Goal: Feedback & Contribution: Submit feedback/report problem

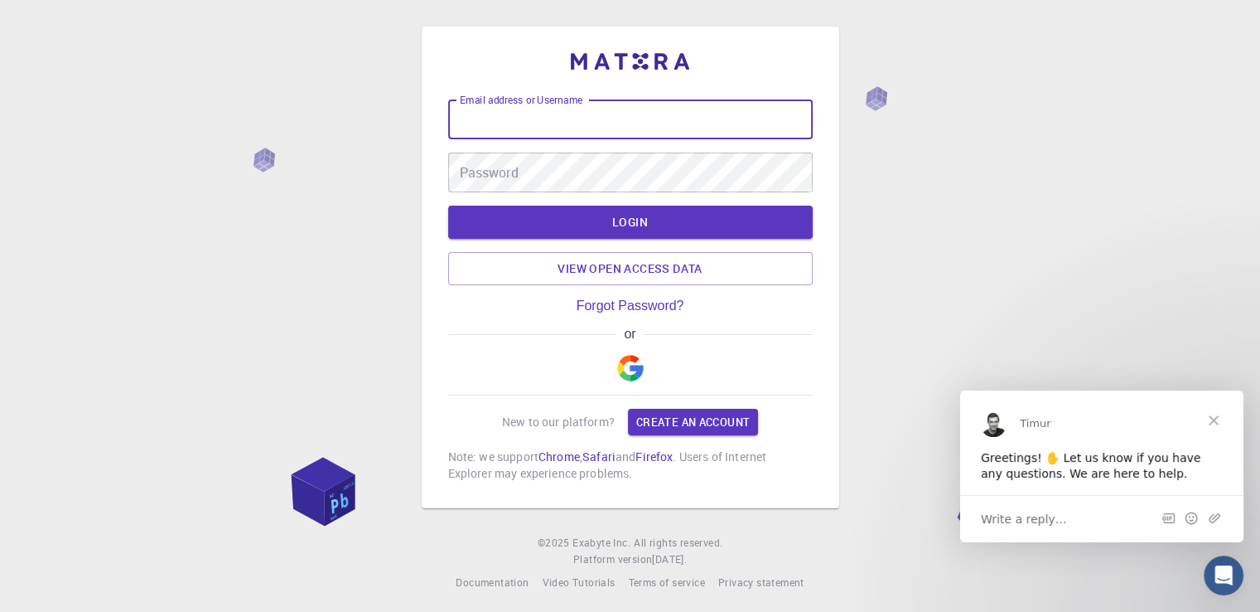
click at [568, 119] on input "Email address or Username" at bounding box center [630, 119] width 365 height 40
type input "[EMAIL_ADDRESS][DOMAIN_NAME]"
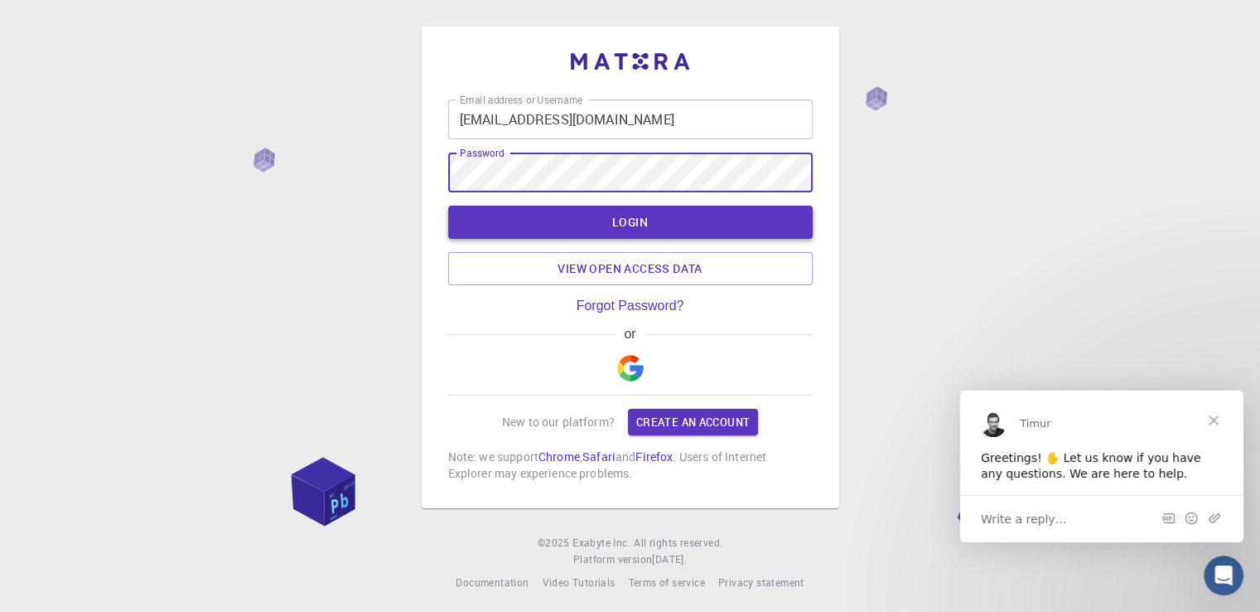
click at [622, 223] on button "LOGIN" at bounding box center [630, 221] width 365 height 33
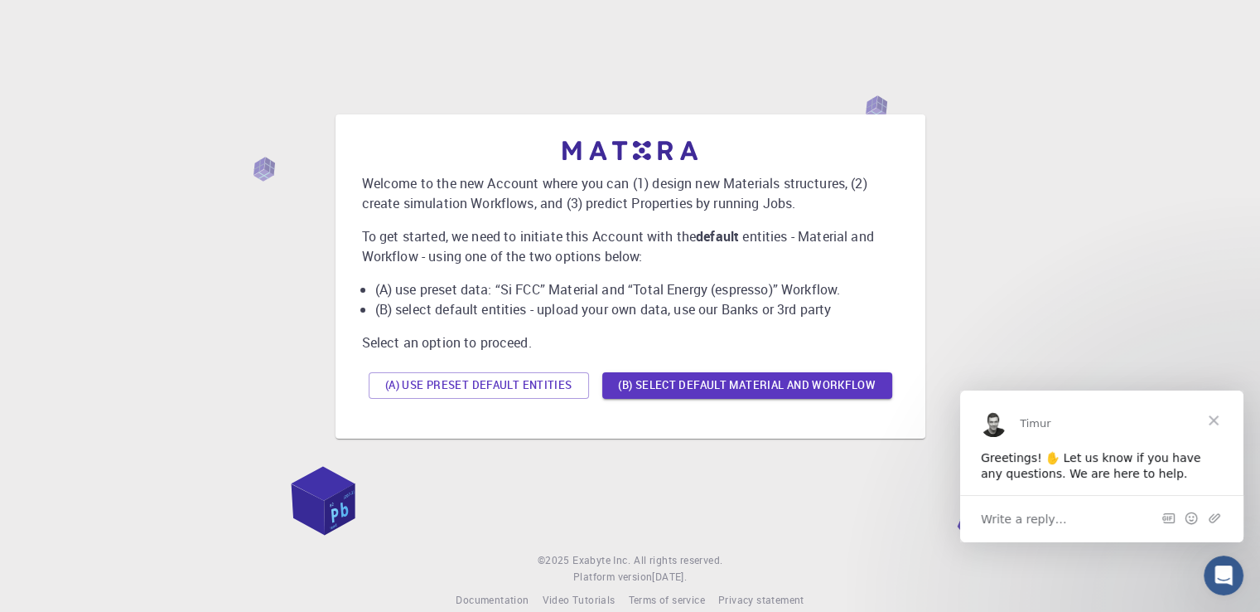
click at [1216, 418] on span "Close" at bounding box center [1214, 419] width 60 height 60
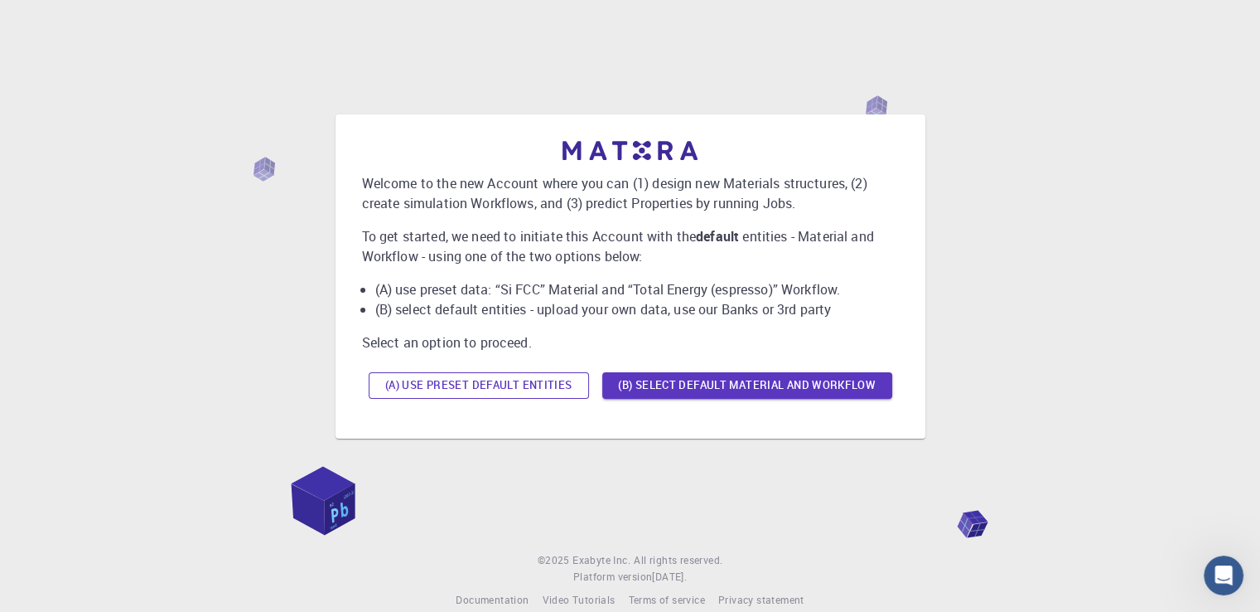
click at [523, 381] on button "(A) Use preset default entities" at bounding box center [479, 385] width 220 height 27
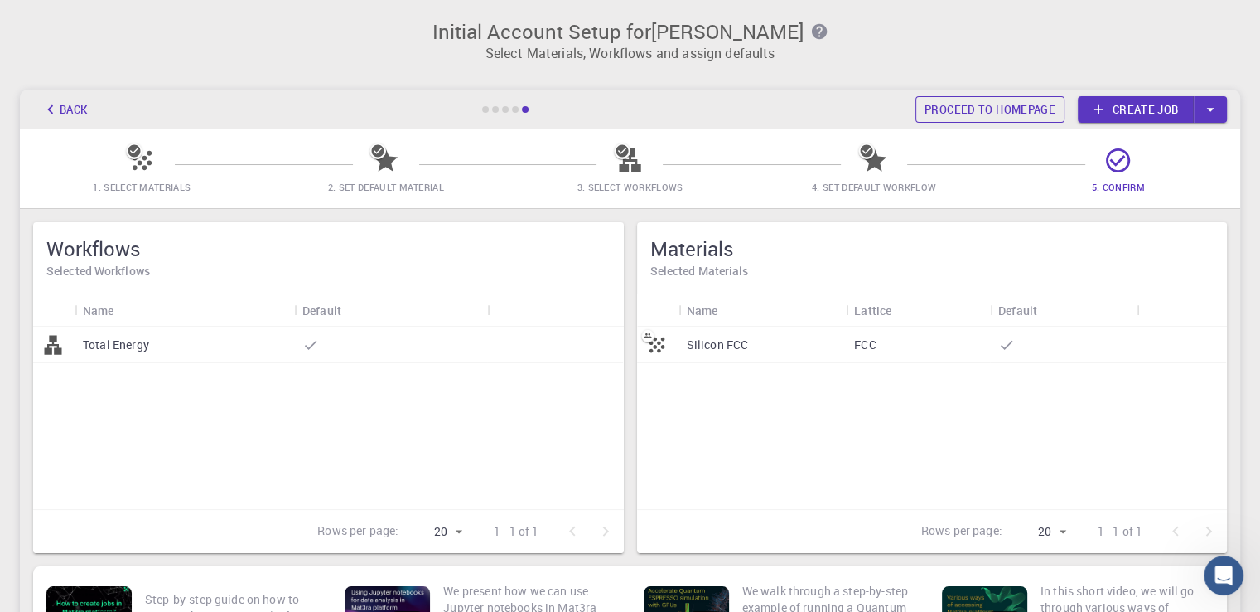
click at [998, 112] on link "Proceed to homepage" at bounding box center [990, 109] width 149 height 27
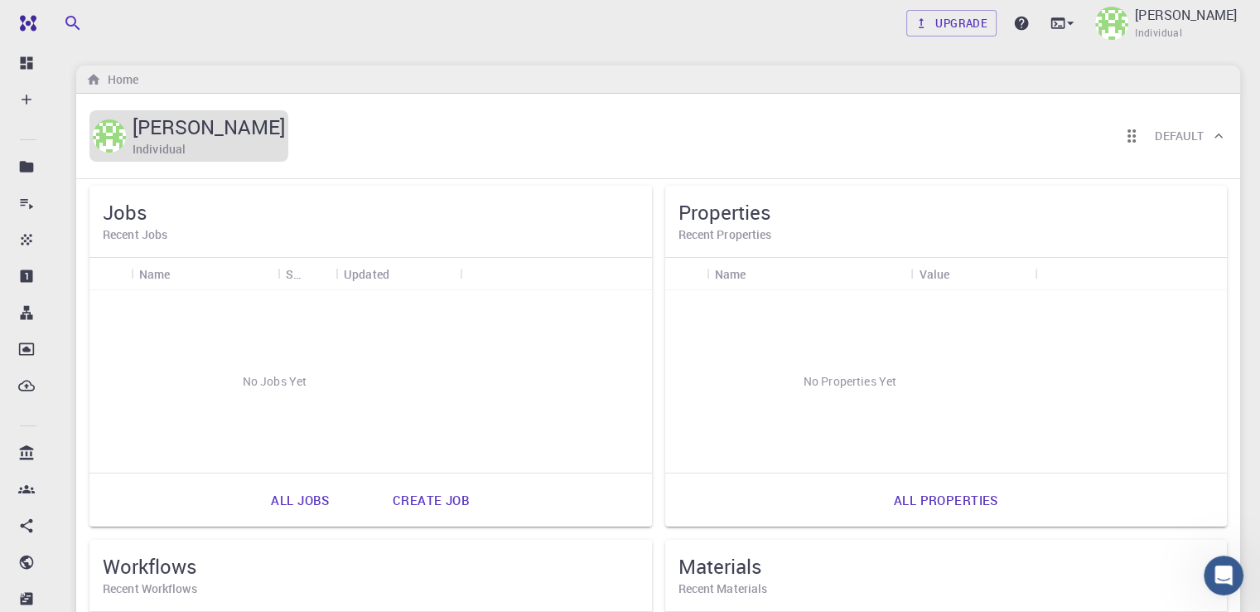
click at [176, 142] on h6 "Individual" at bounding box center [159, 149] width 53 height 18
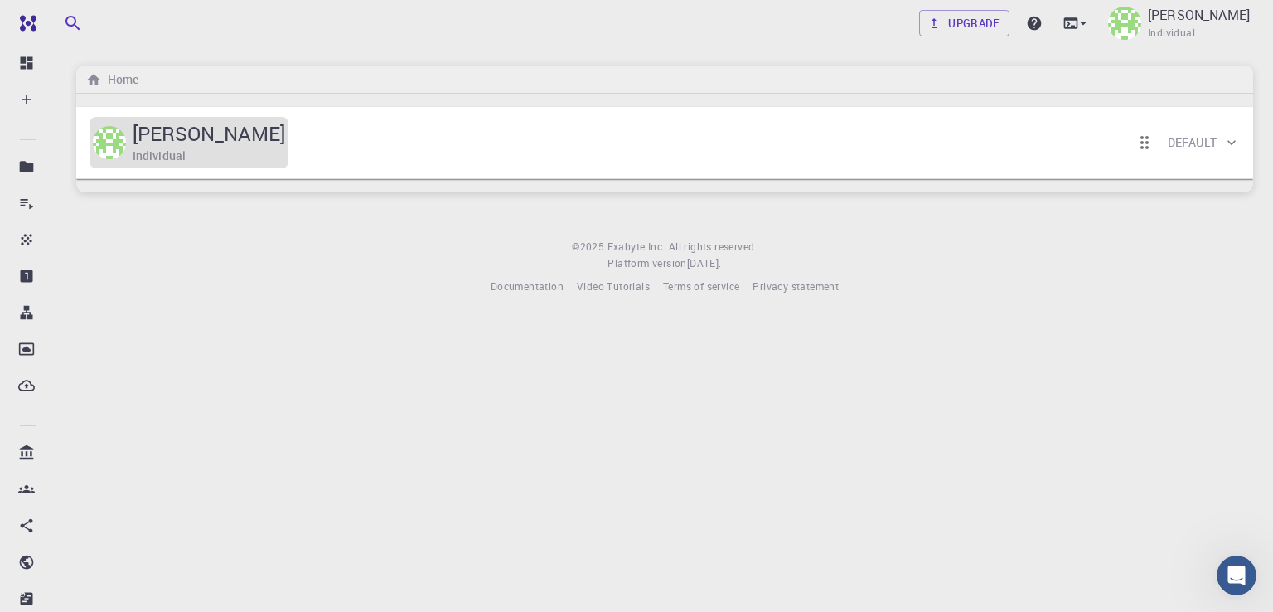
click at [176, 142] on h5 "[PERSON_NAME]" at bounding box center [209, 133] width 152 height 27
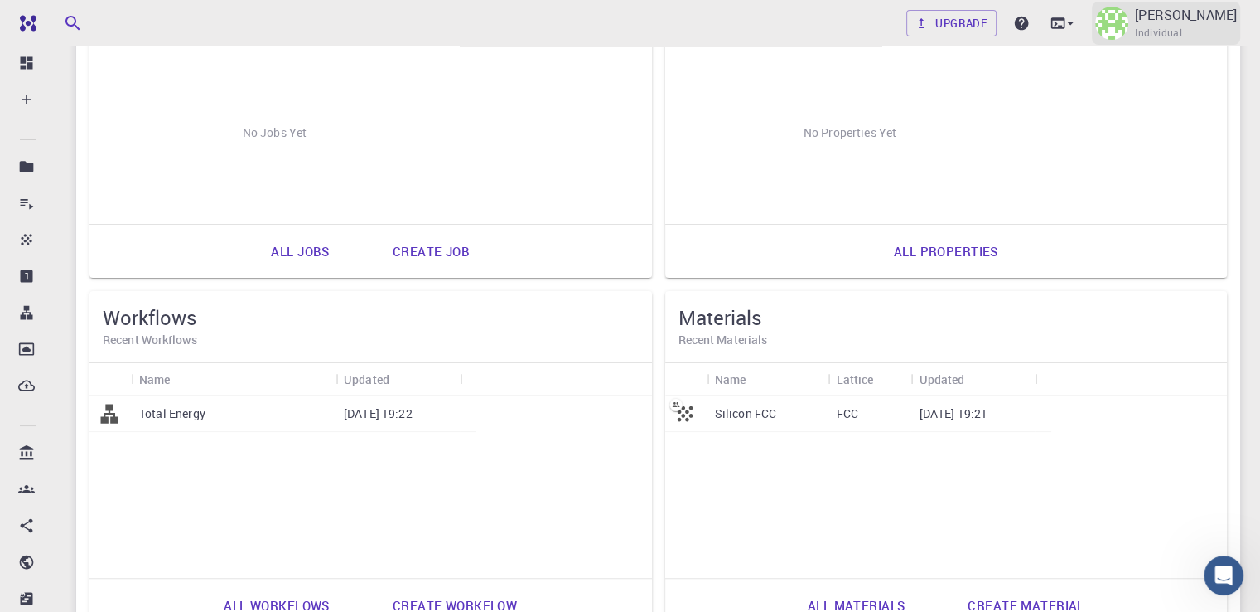
click at [1183, 17] on div "[PERSON_NAME] Individual" at bounding box center [1166, 23] width 148 height 43
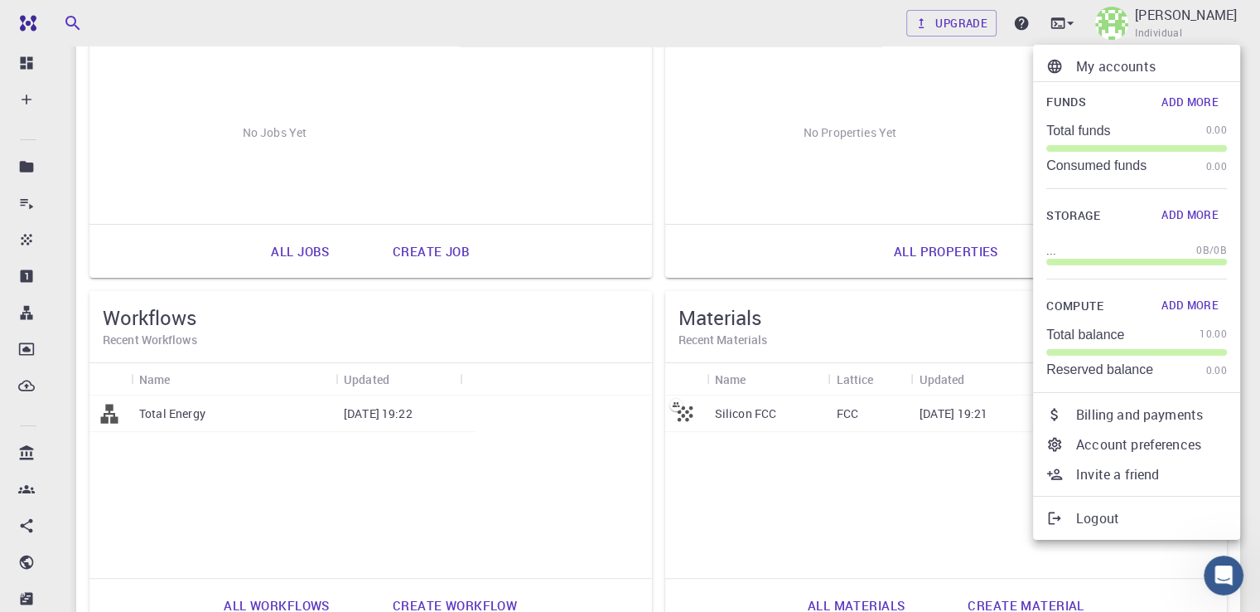
click at [1121, 63] on p "My accounts" at bounding box center [1151, 66] width 151 height 20
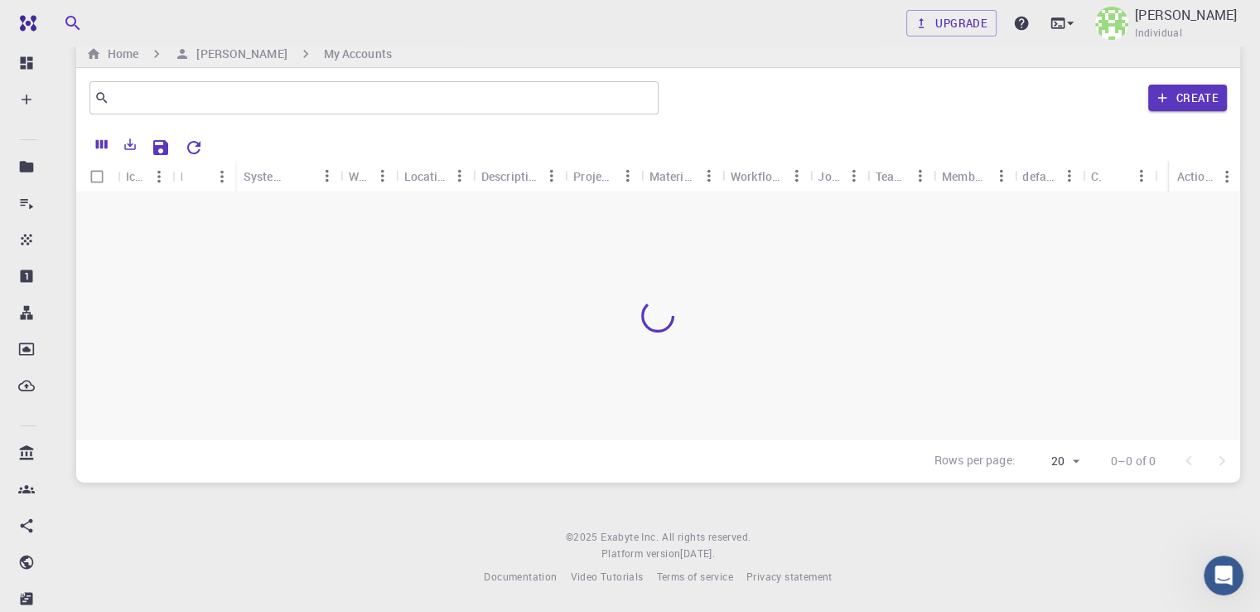
scroll to position [26, 0]
click at [1218, 173] on icon "Menu" at bounding box center [1227, 176] width 18 height 18
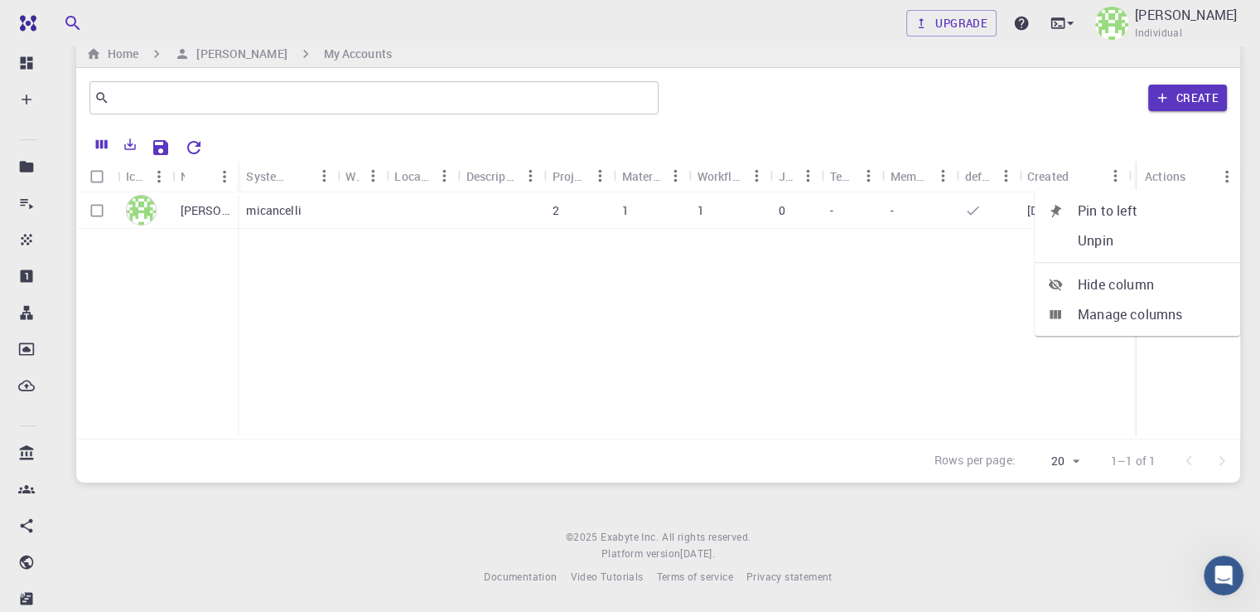
click at [1070, 125] on div "​ Create" at bounding box center [658, 98] width 1164 height 60
click at [229, 54] on h6 "[PERSON_NAME]" at bounding box center [238, 54] width 97 height 18
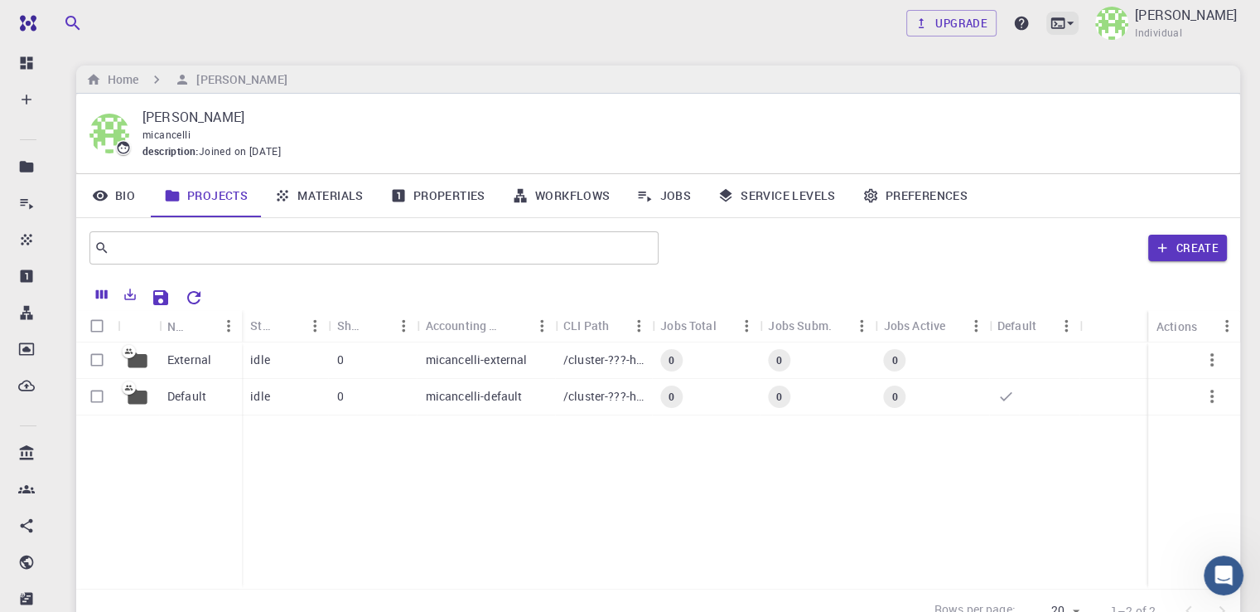
click at [1079, 27] on icon at bounding box center [1070, 23] width 17 height 17
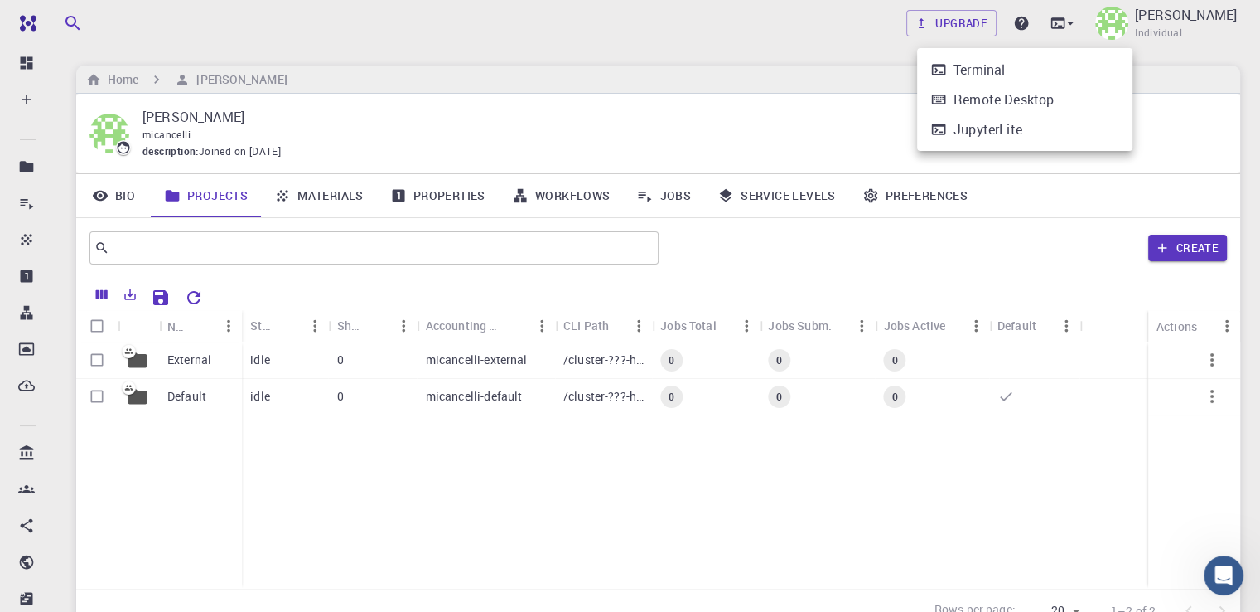
click at [616, 37] on div at bounding box center [630, 306] width 1260 height 612
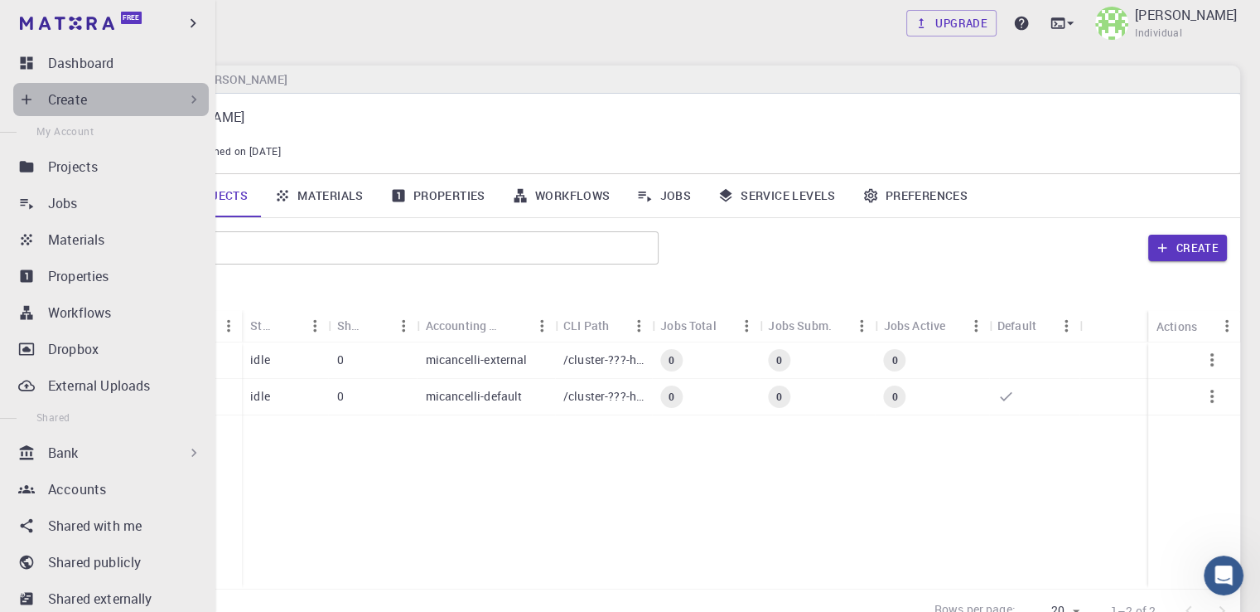
click at [168, 105] on div "Create" at bounding box center [125, 99] width 154 height 20
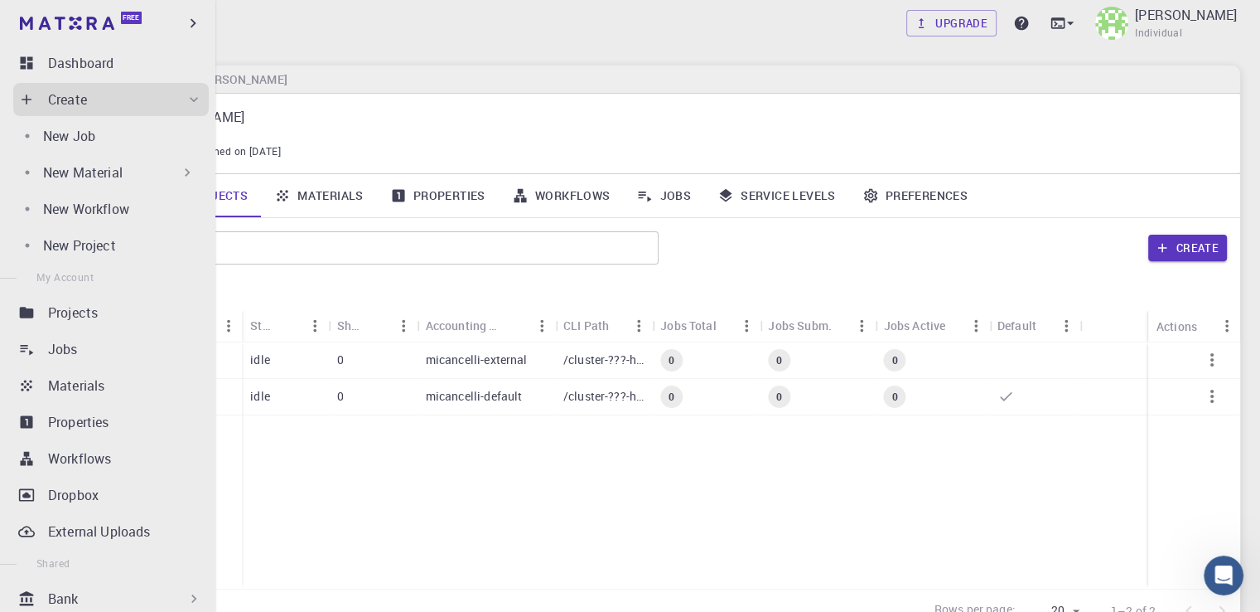
click at [175, 22] on div "Free" at bounding box center [107, 23] width 215 height 46
click at [186, 19] on icon "button" at bounding box center [193, 23] width 18 height 18
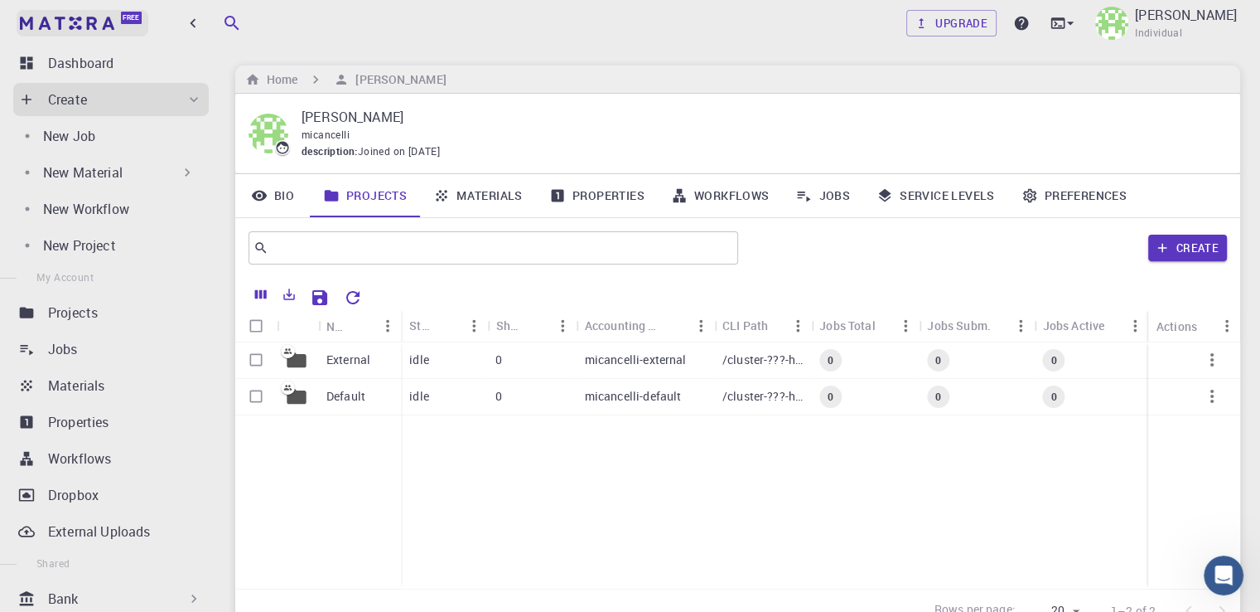
click at [89, 31] on link "Free" at bounding box center [83, 23] width 132 height 27
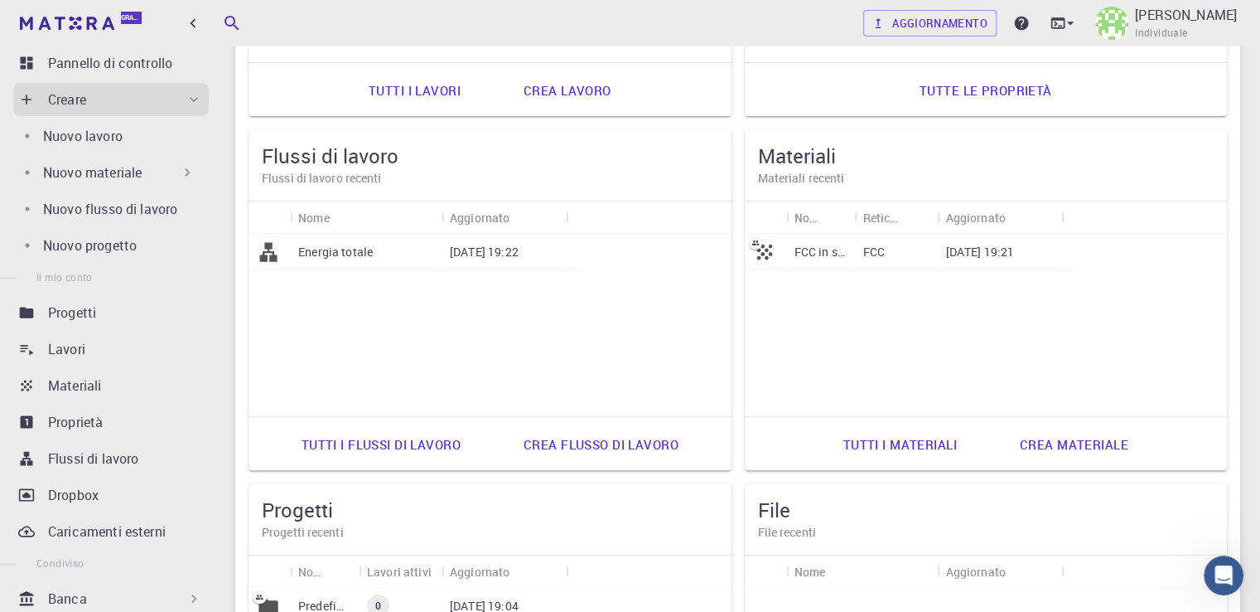
click at [745, 351] on div "FCC in silicio FCC [DATE] 19:21" at bounding box center [986, 325] width 483 height 182
click at [385, 510] on div "Aggiornamento [PERSON_NAME] Individuale Casa [PERSON_NAME] Individuale Predefin…" at bounding box center [737, 278] width 1045 height 1376
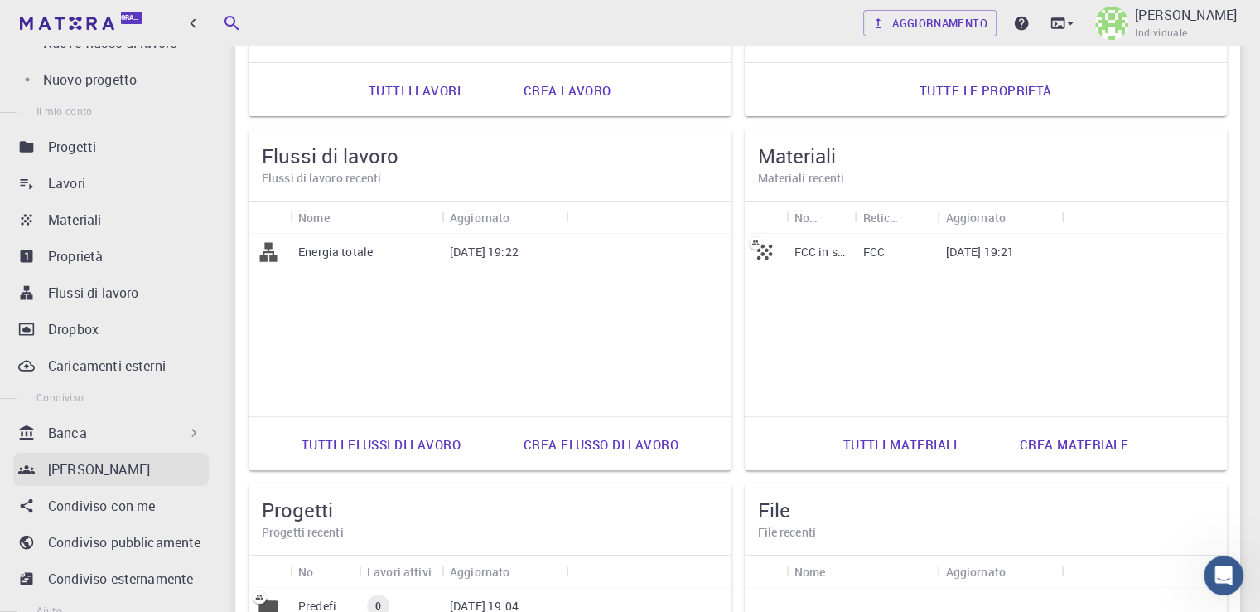
scroll to position [249, 0]
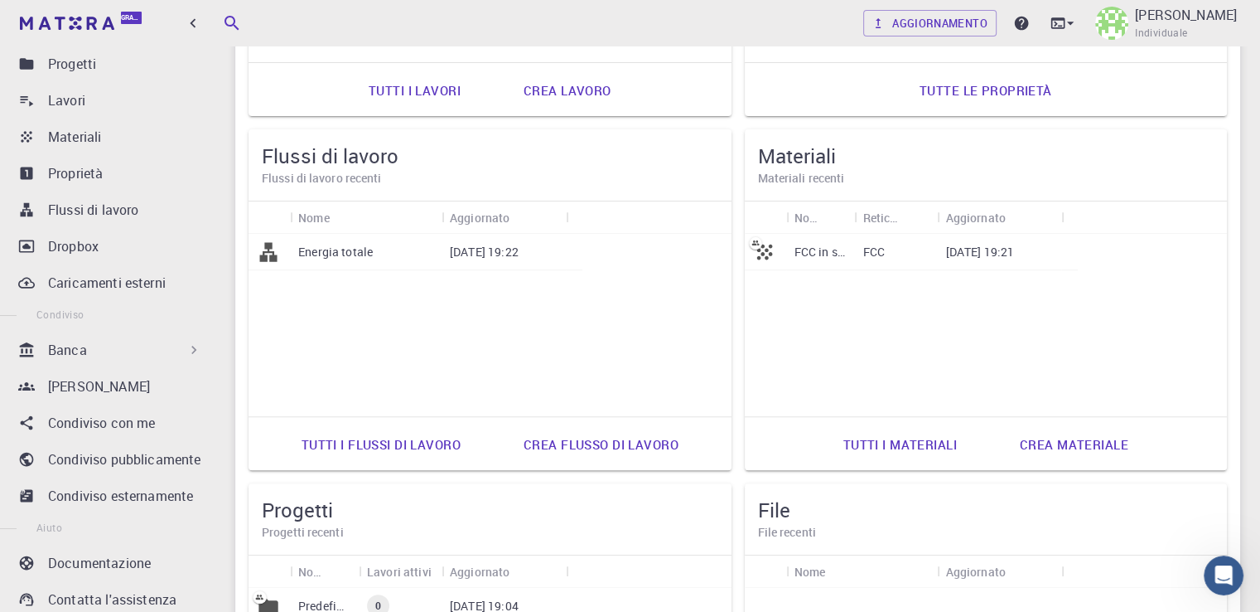
click at [186, 347] on icon at bounding box center [194, 349] width 17 height 17
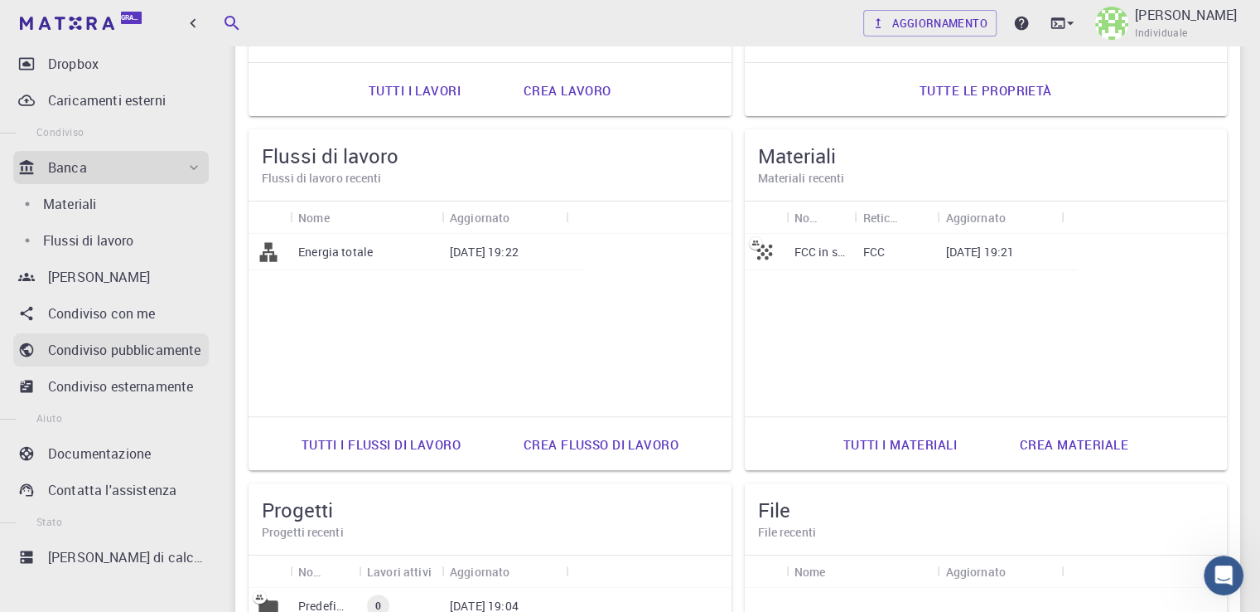
scroll to position [287, 0]
click at [126, 487] on font "Contatta l'assistenza" at bounding box center [112, 488] width 128 height 18
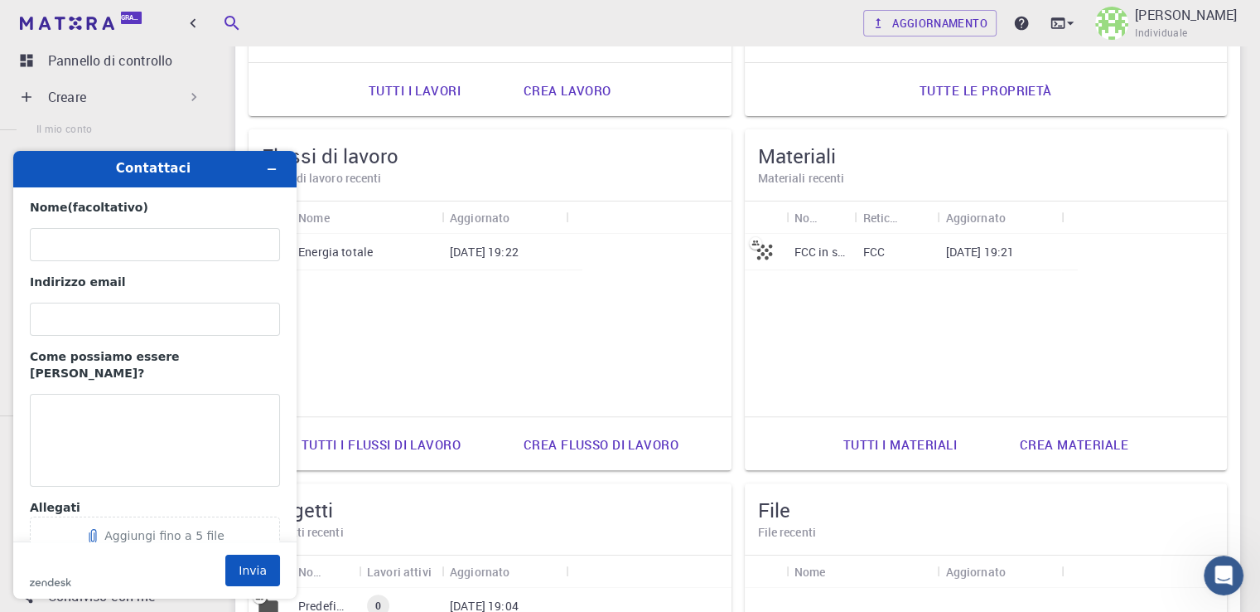
scroll to position [0, 0]
click at [278, 169] on button "Riduci widget a icona" at bounding box center [272, 168] width 27 height 23
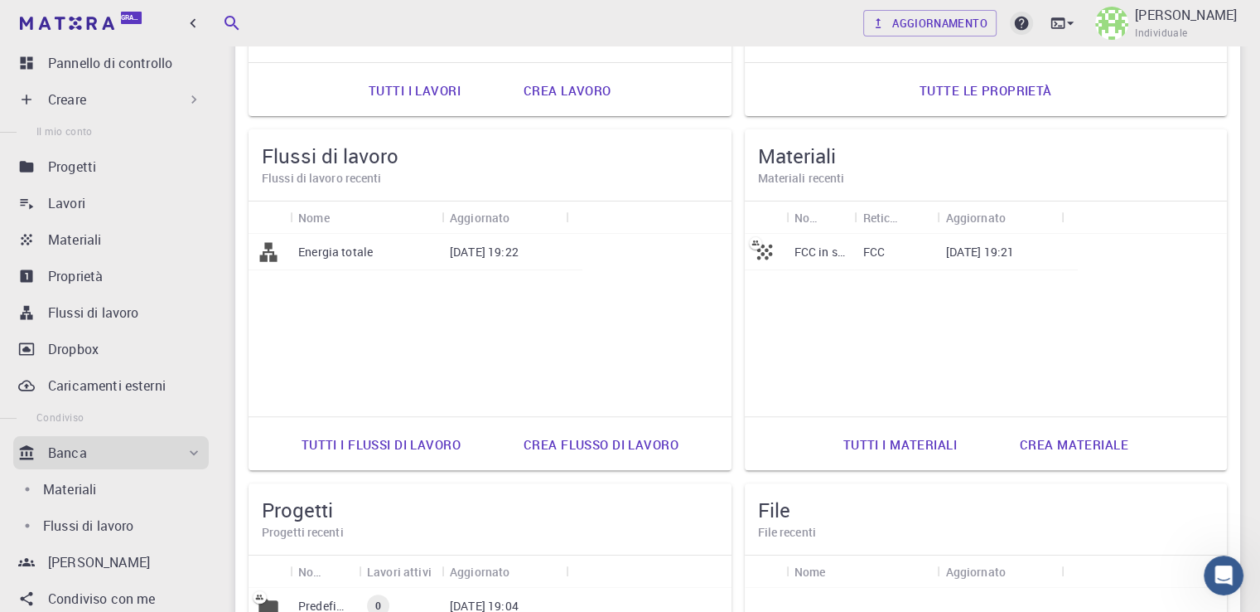
click at [1029, 26] on icon at bounding box center [1022, 24] width 14 height 14
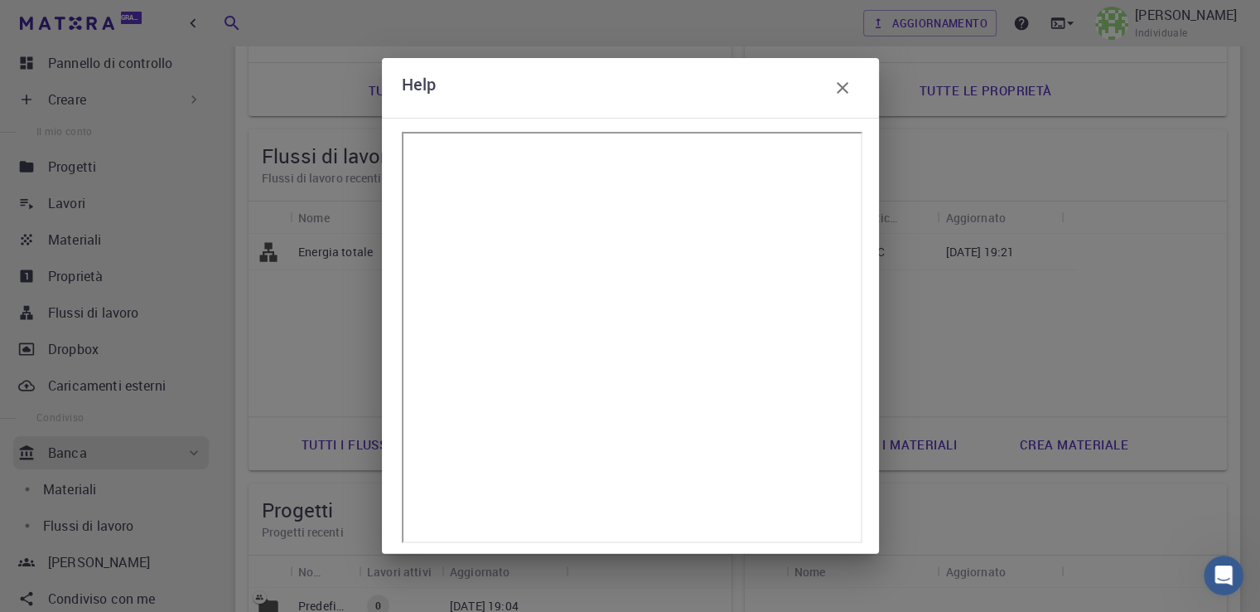
click at [856, 87] on button "button" at bounding box center [842, 87] width 33 height 33
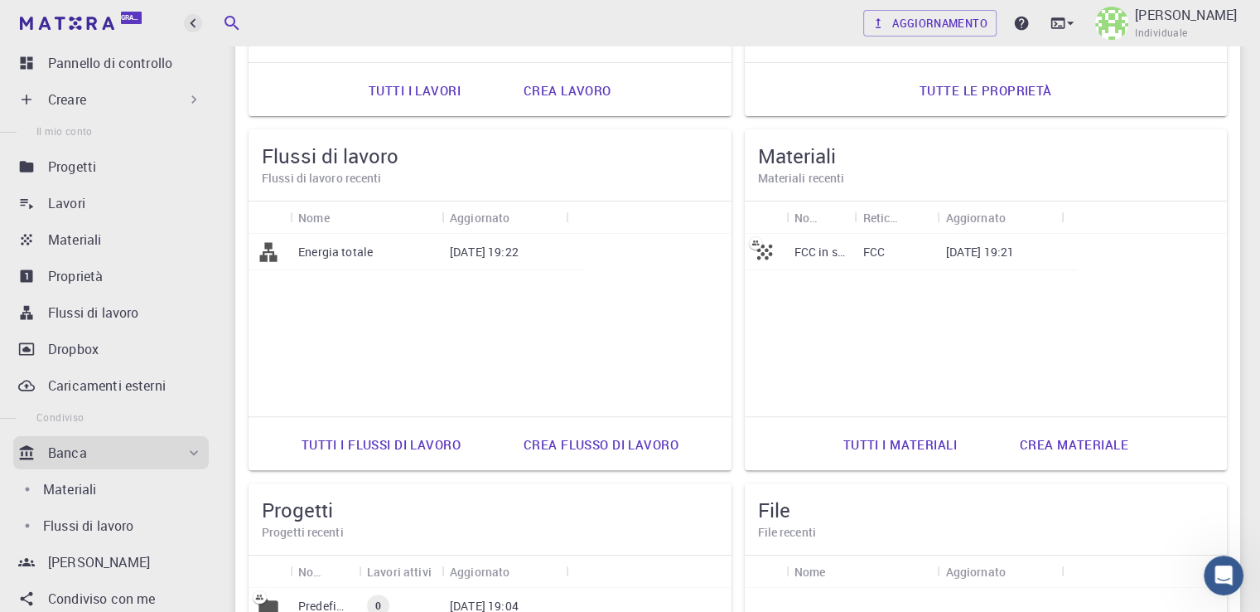
click at [187, 20] on icon "button" at bounding box center [193, 23] width 18 height 18
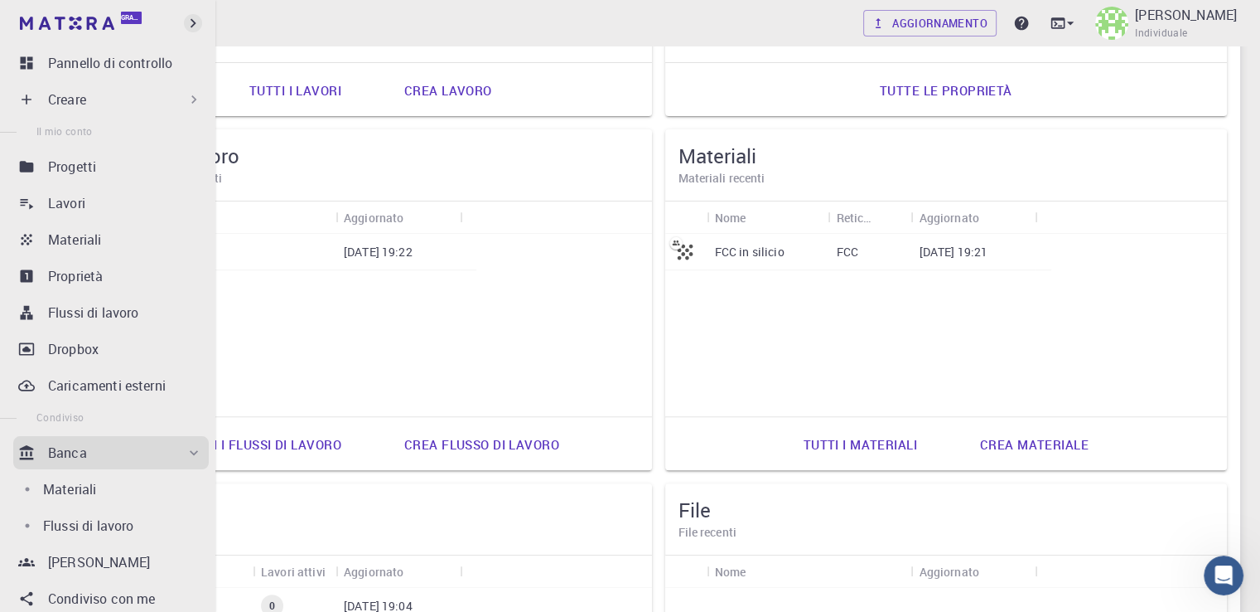
click at [187, 20] on icon "button" at bounding box center [193, 23] width 18 height 18
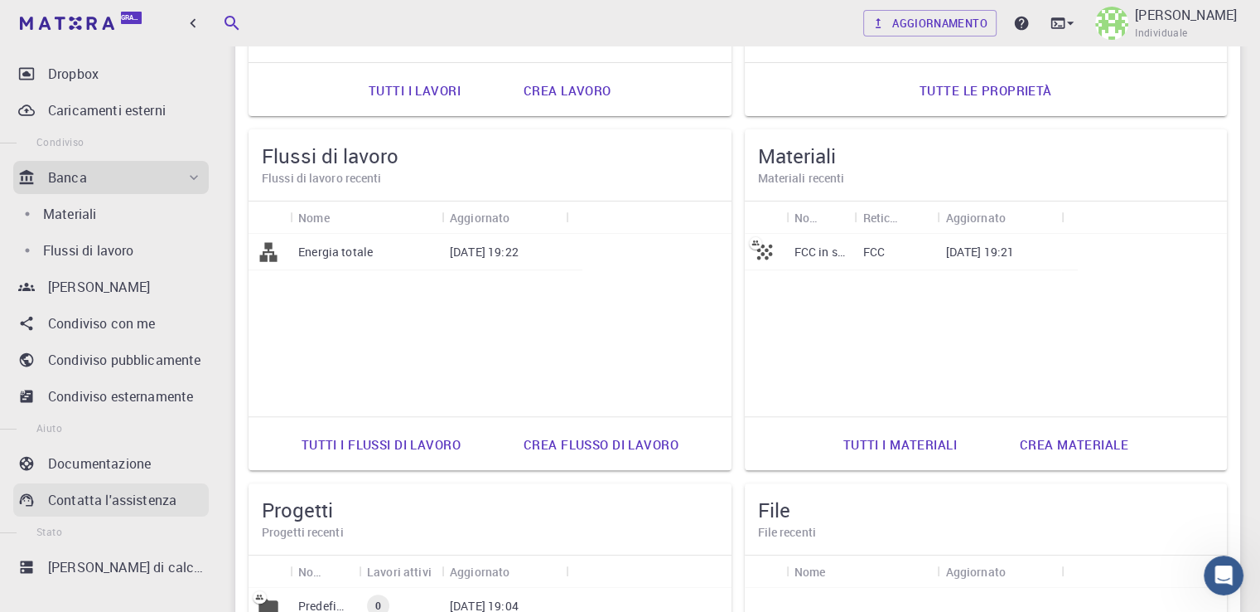
scroll to position [287, 0]
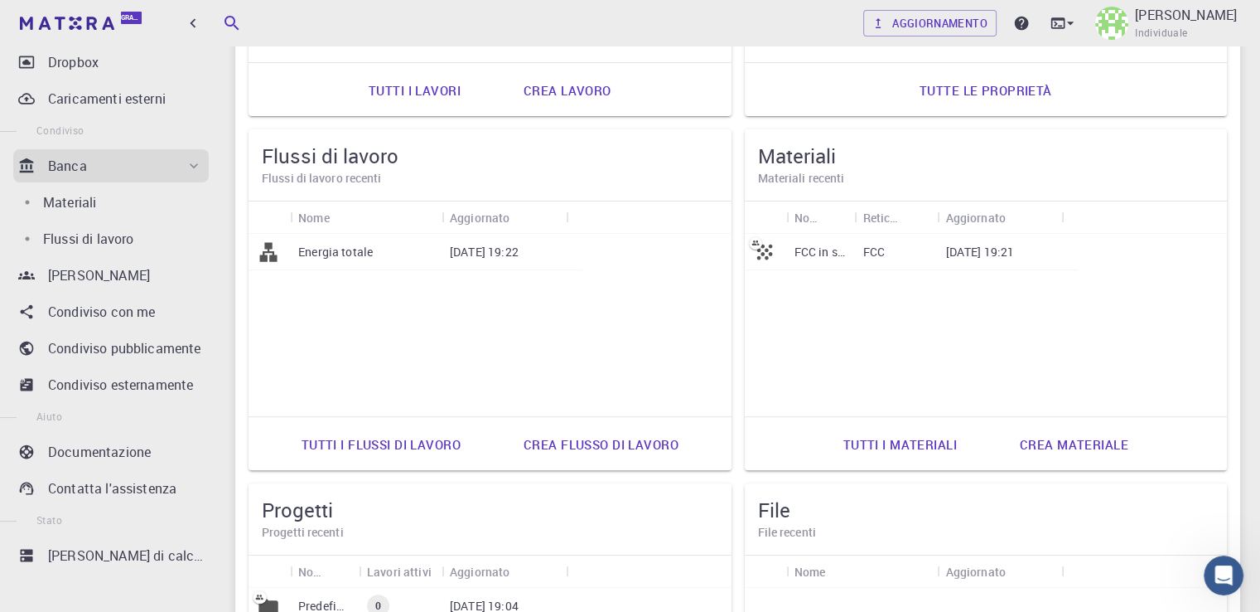
click at [1079, 24] on icon at bounding box center [1070, 23] width 17 height 17
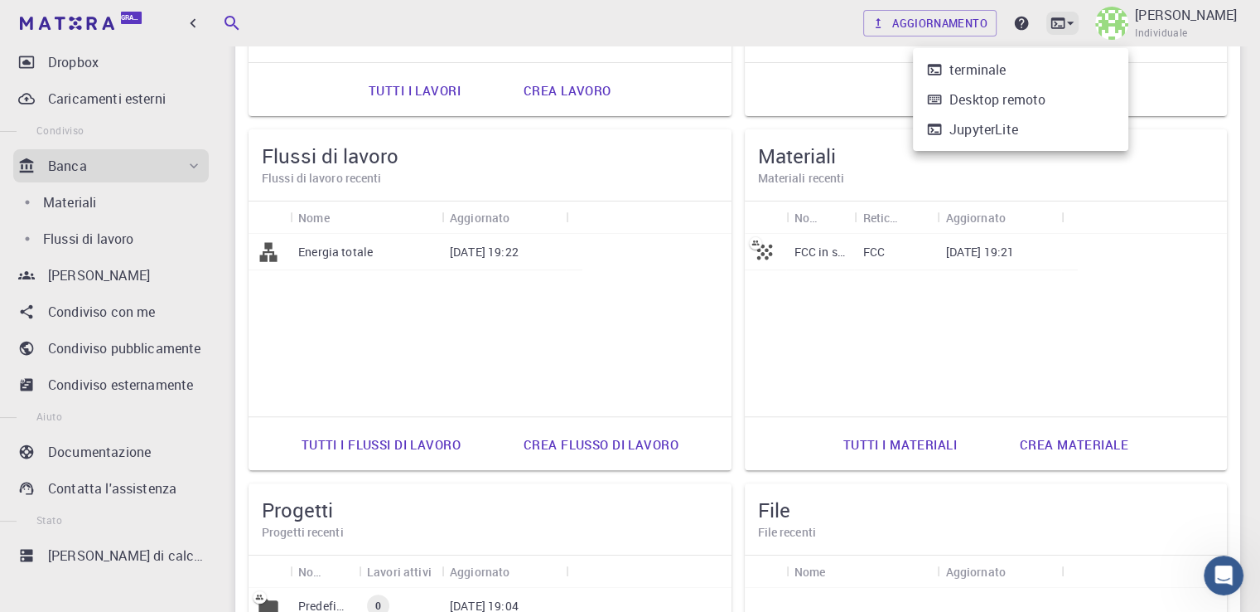
click at [1120, 24] on div at bounding box center [630, 306] width 1260 height 612
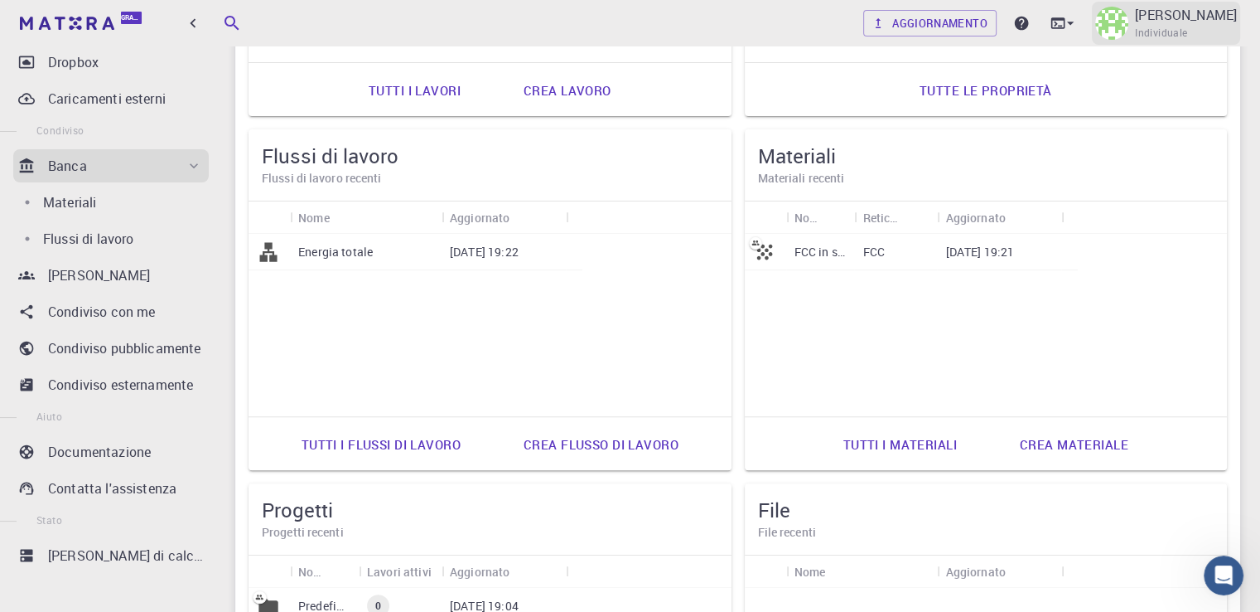
click at [1173, 43] on div "[PERSON_NAME] Individuale" at bounding box center [1166, 23] width 148 height 43
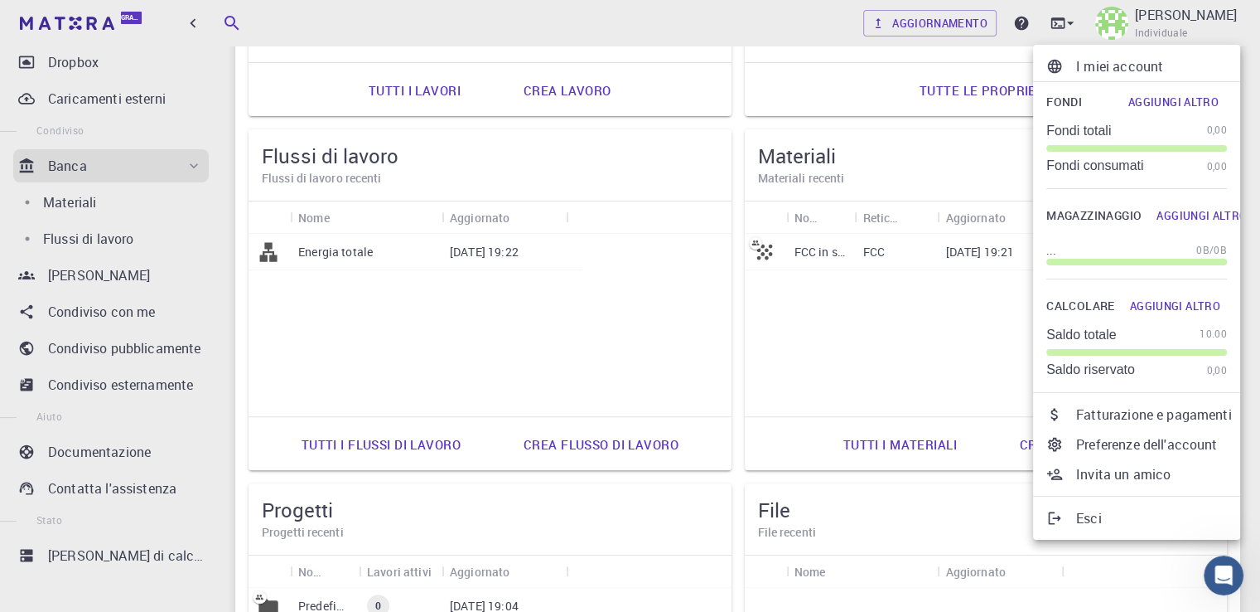
drag, startPoint x: 1137, startPoint y: 448, endPoint x: 873, endPoint y: 382, distance: 272.5
click at [1137, 448] on font "Preferenze dell'account" at bounding box center [1146, 444] width 141 height 18
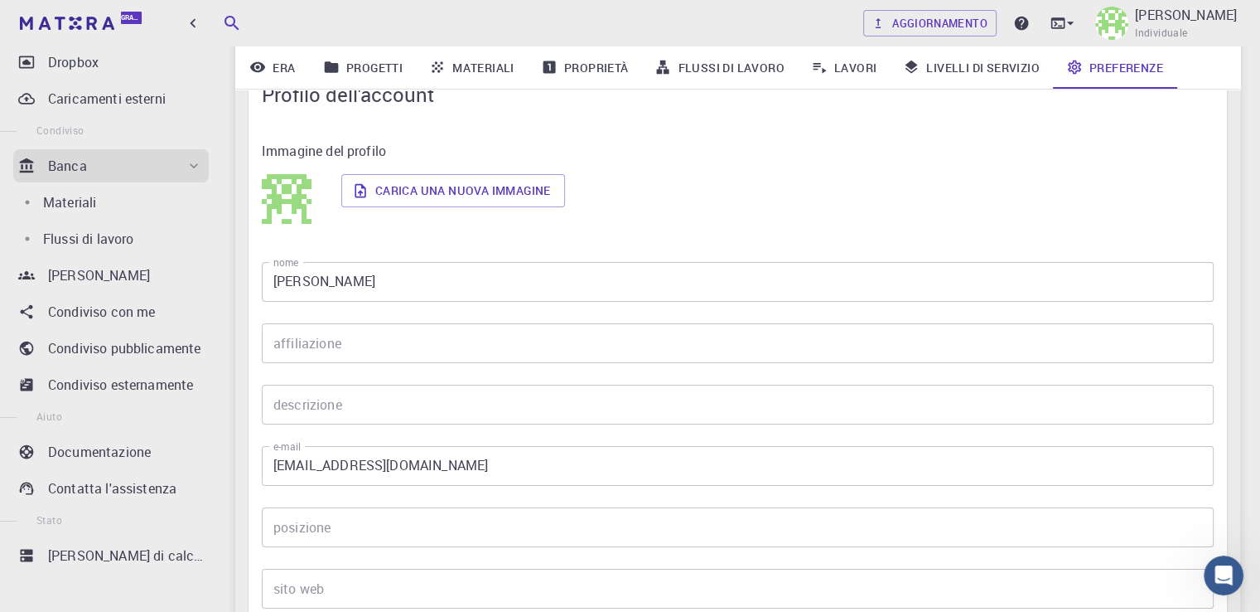
scroll to position [166, 0]
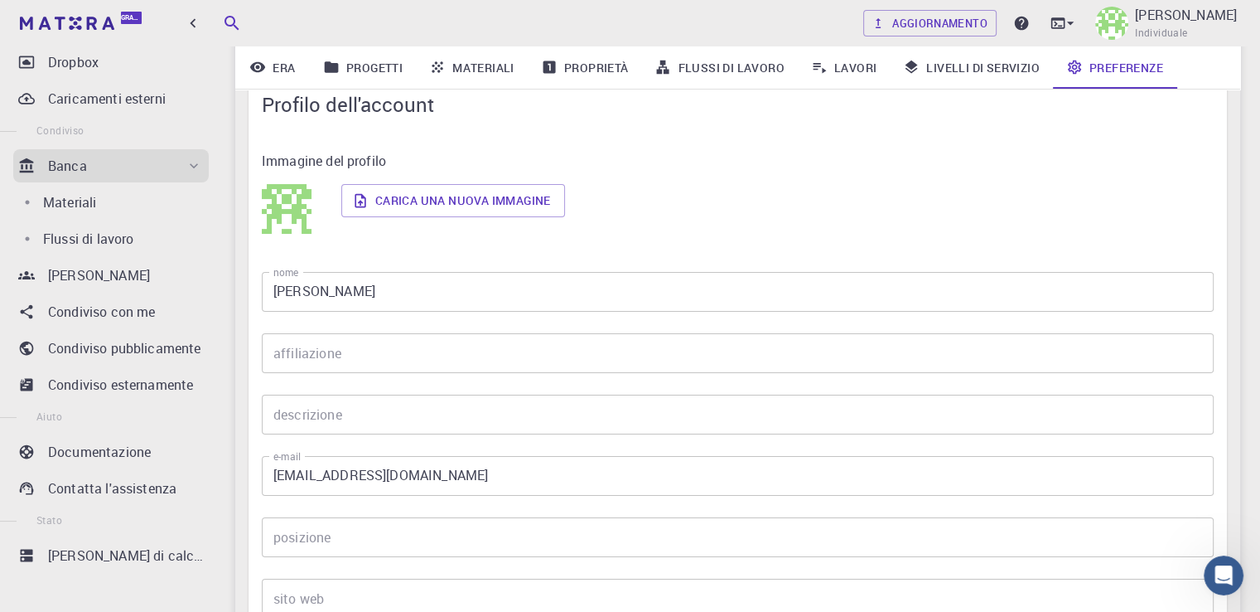
click at [587, 77] on link "Proprietà" at bounding box center [585, 67] width 114 height 43
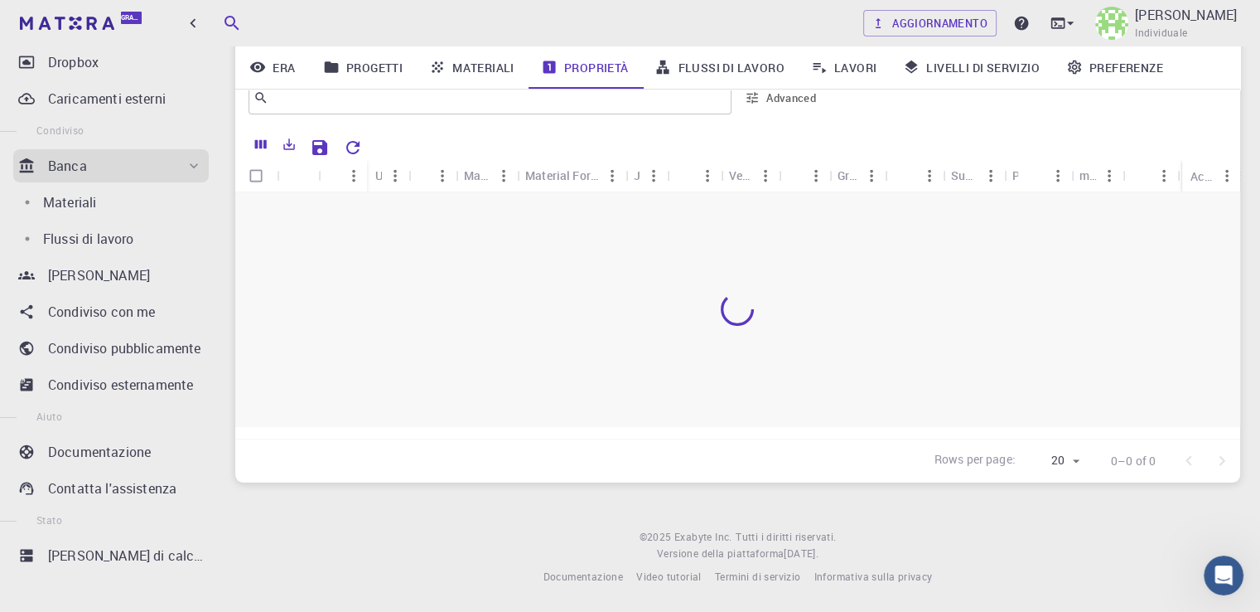
scroll to position [149, 0]
click at [274, 73] on font "Era" at bounding box center [284, 68] width 22 height 16
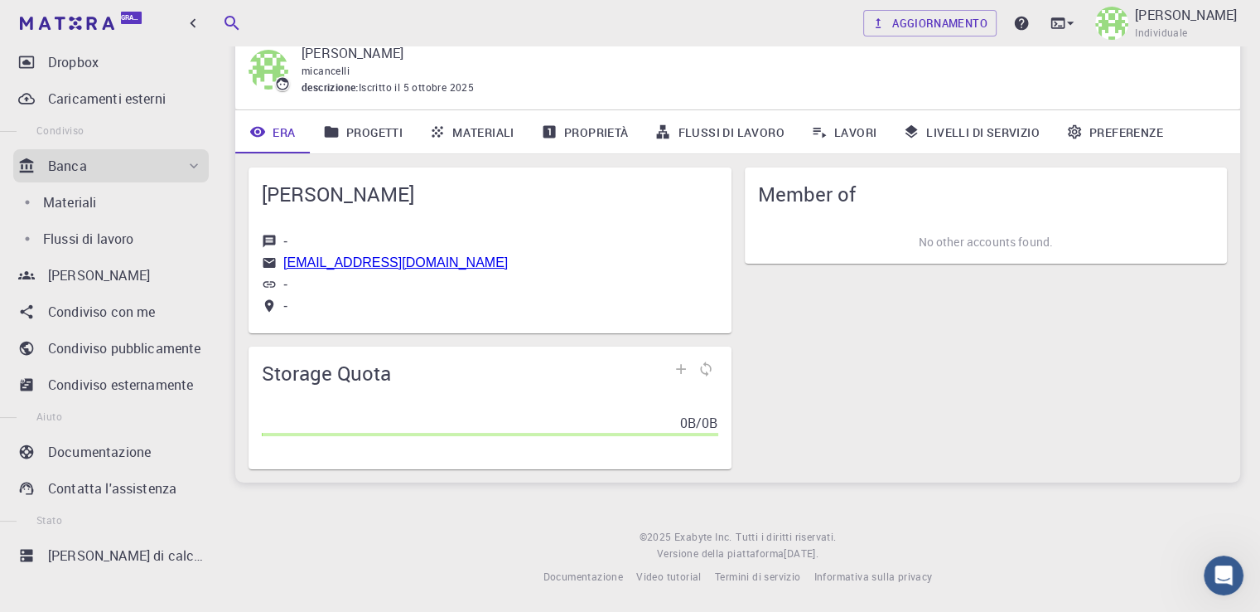
scroll to position [65, 0]
click at [1117, 127] on font "Preferenze" at bounding box center [1127, 132] width 74 height 16
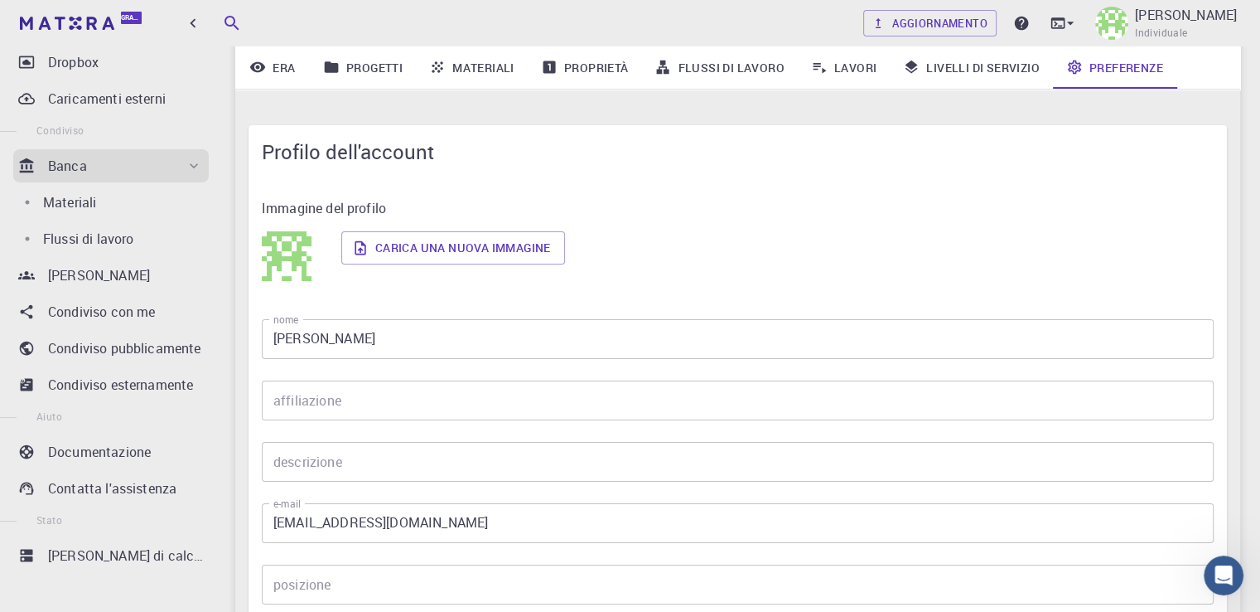
scroll to position [230, 0]
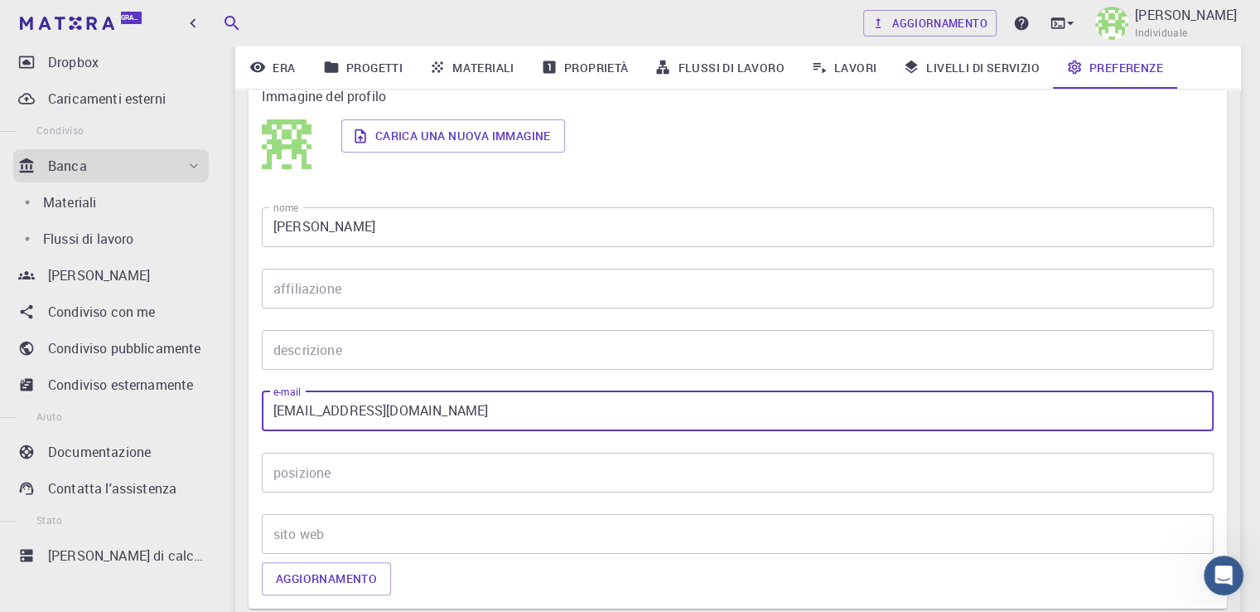
click at [334, 412] on input "[EMAIL_ADDRESS][DOMAIN_NAME]" at bounding box center [738, 411] width 952 height 40
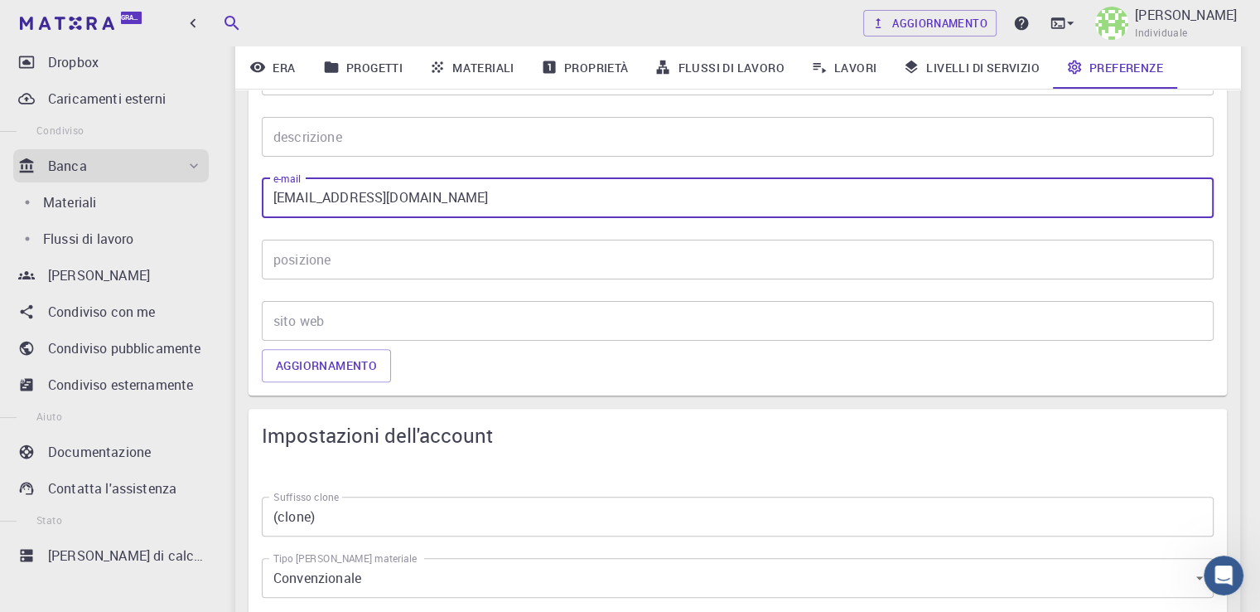
scroll to position [479, 0]
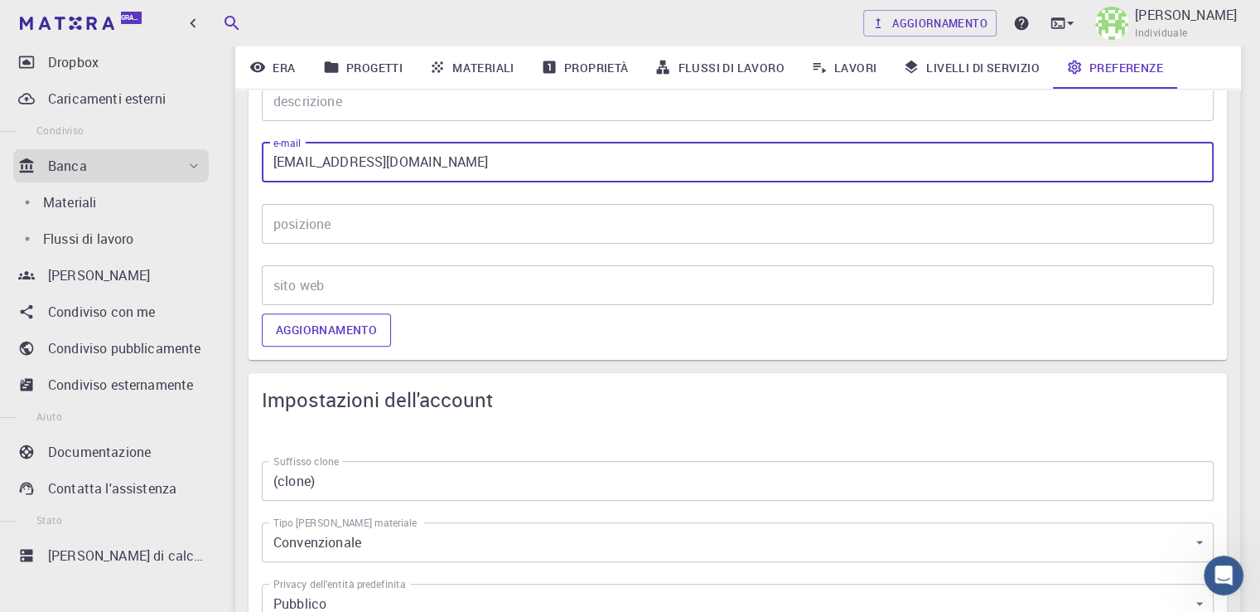
type input "[EMAIL_ADDRESS][DOMAIN_NAME]"
click at [343, 332] on font "Aggiornamento" at bounding box center [326, 330] width 101 height 16
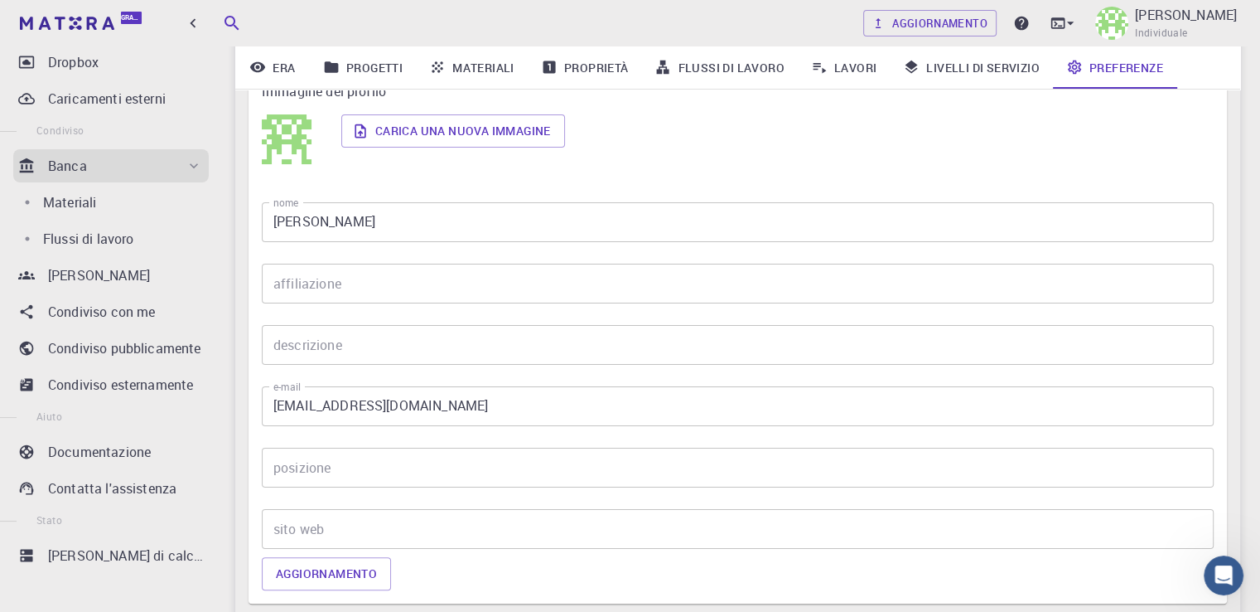
scroll to position [230, 0]
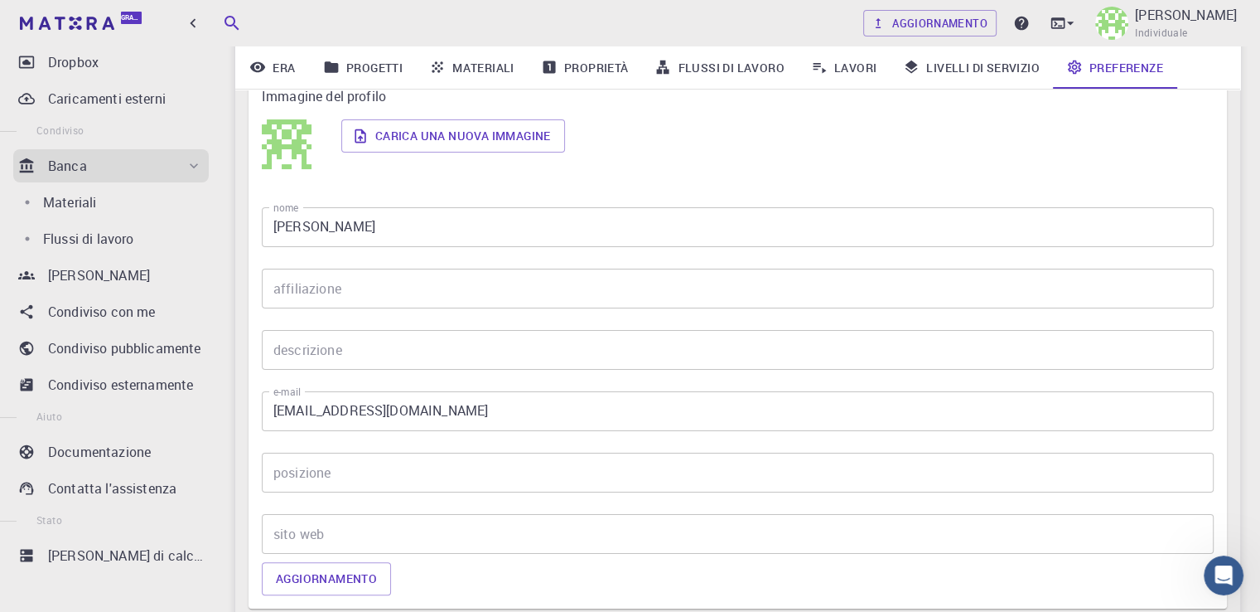
click at [366, 226] on input "[PERSON_NAME]" at bounding box center [738, 227] width 952 height 40
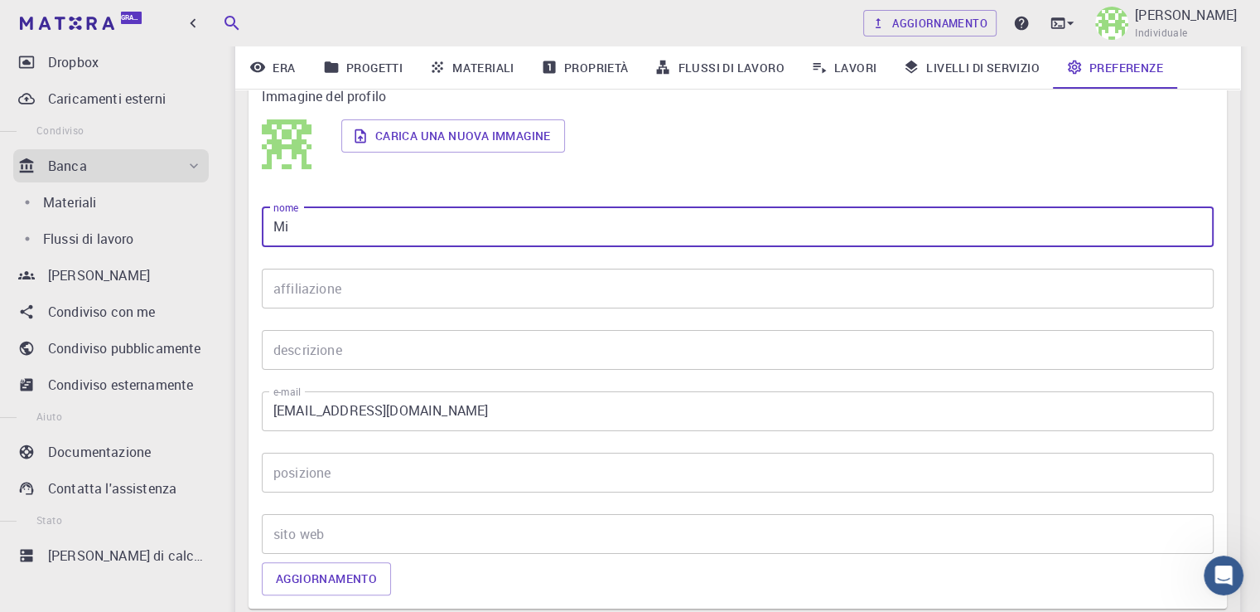
type input "M"
type input "[PERSON_NAME]"
click at [380, 288] on input "affiliazione" at bounding box center [738, 288] width 952 height 40
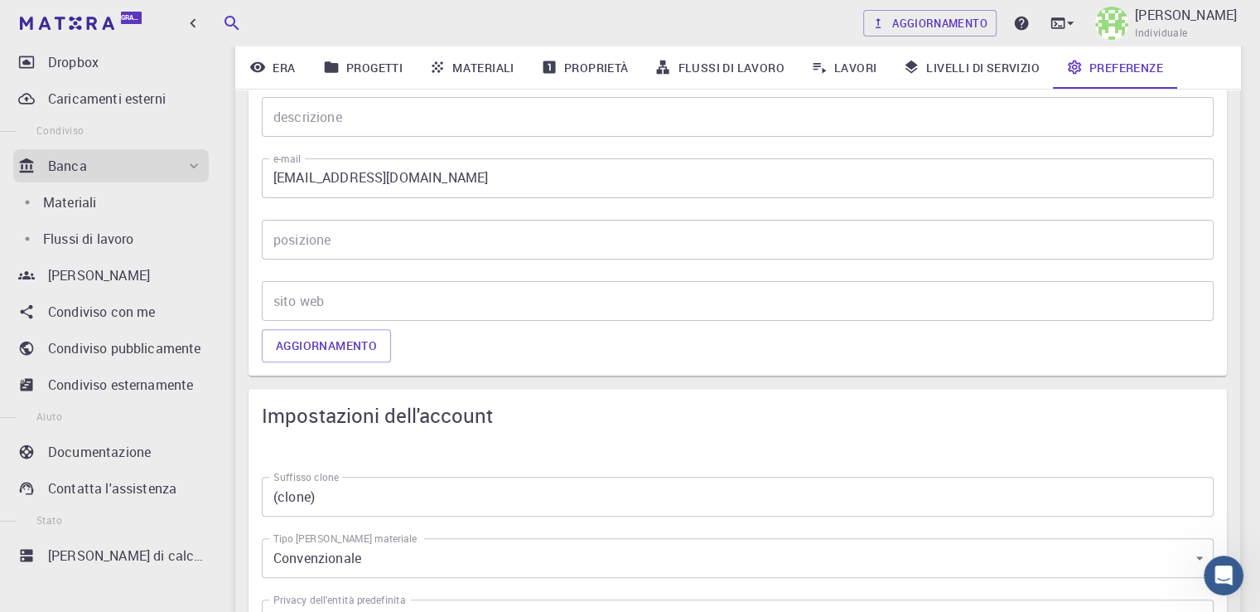
scroll to position [479, 0]
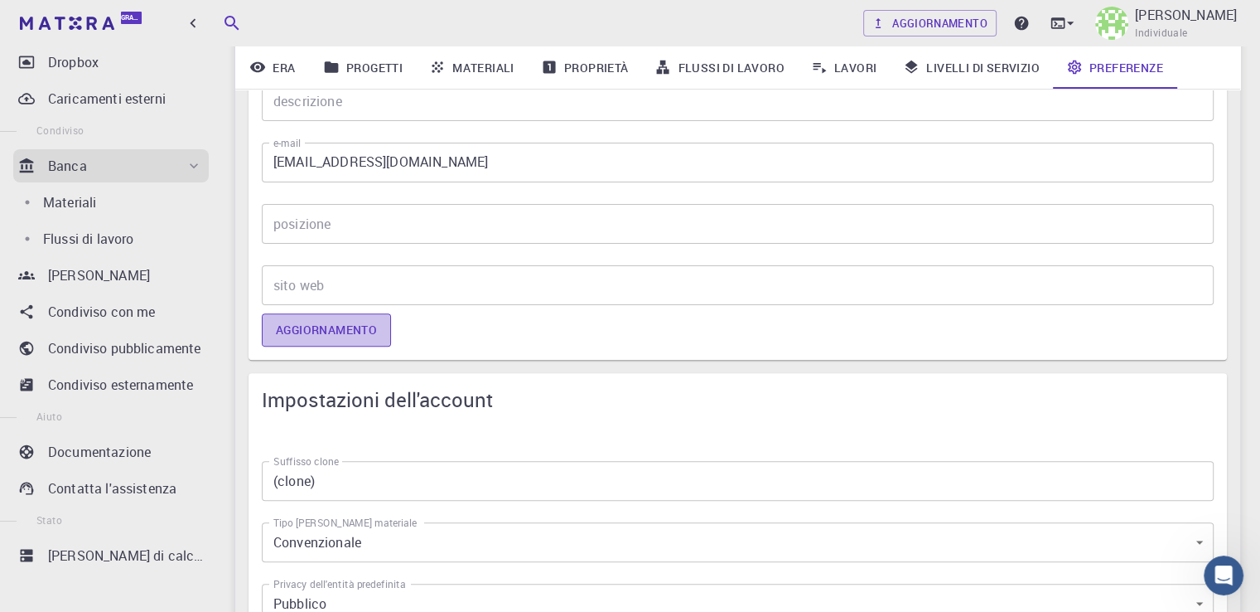
click at [347, 335] on font "Aggiornamento" at bounding box center [326, 330] width 101 height 16
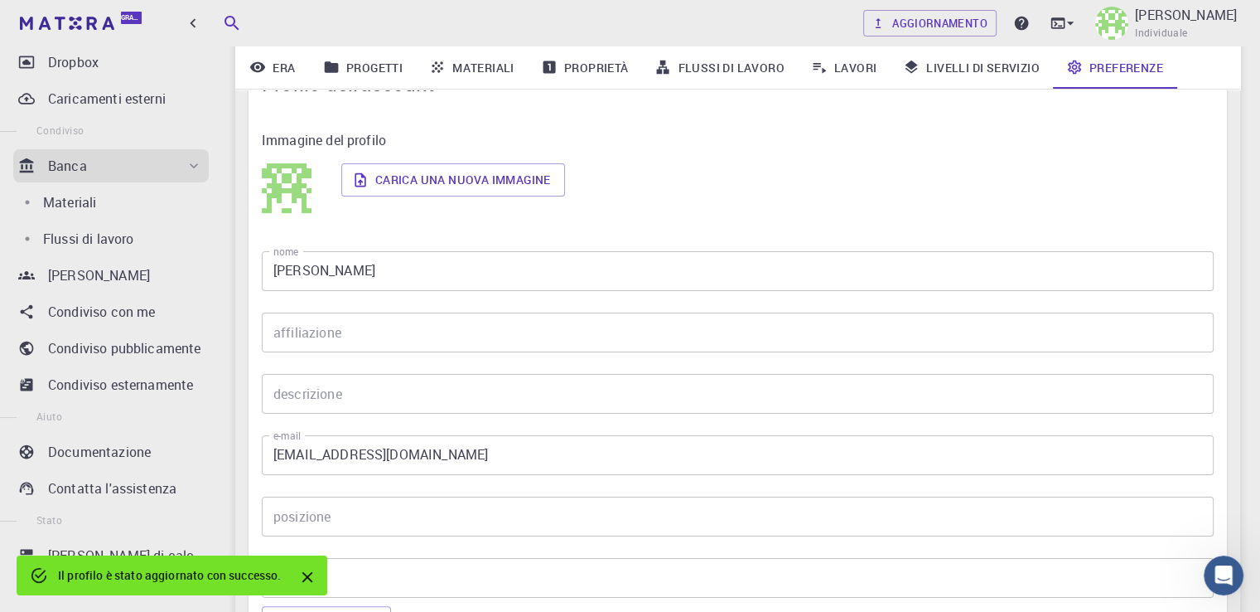
scroll to position [147, 0]
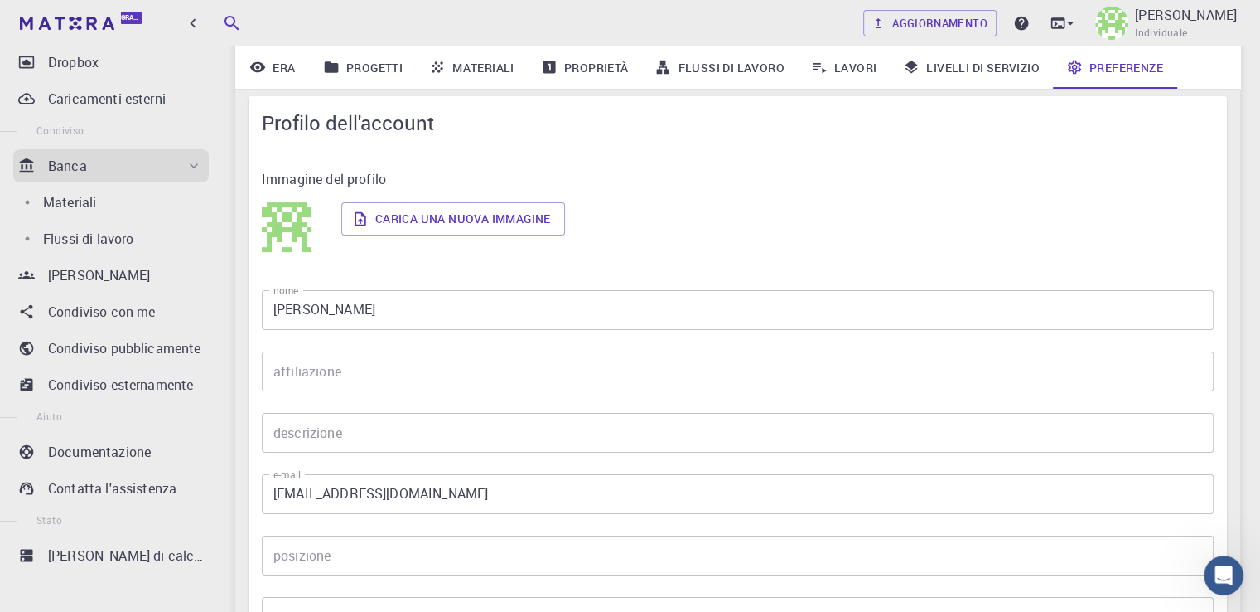
click at [295, 495] on input "[EMAIL_ADDRESS][DOMAIN_NAME]" at bounding box center [738, 494] width 952 height 40
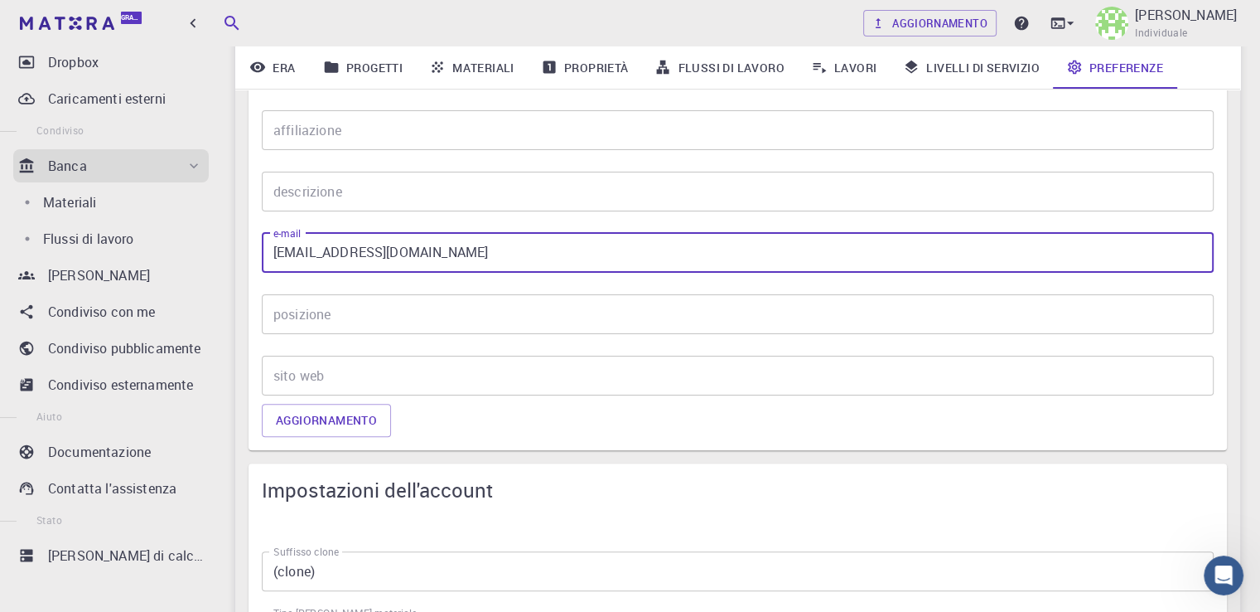
scroll to position [396, 0]
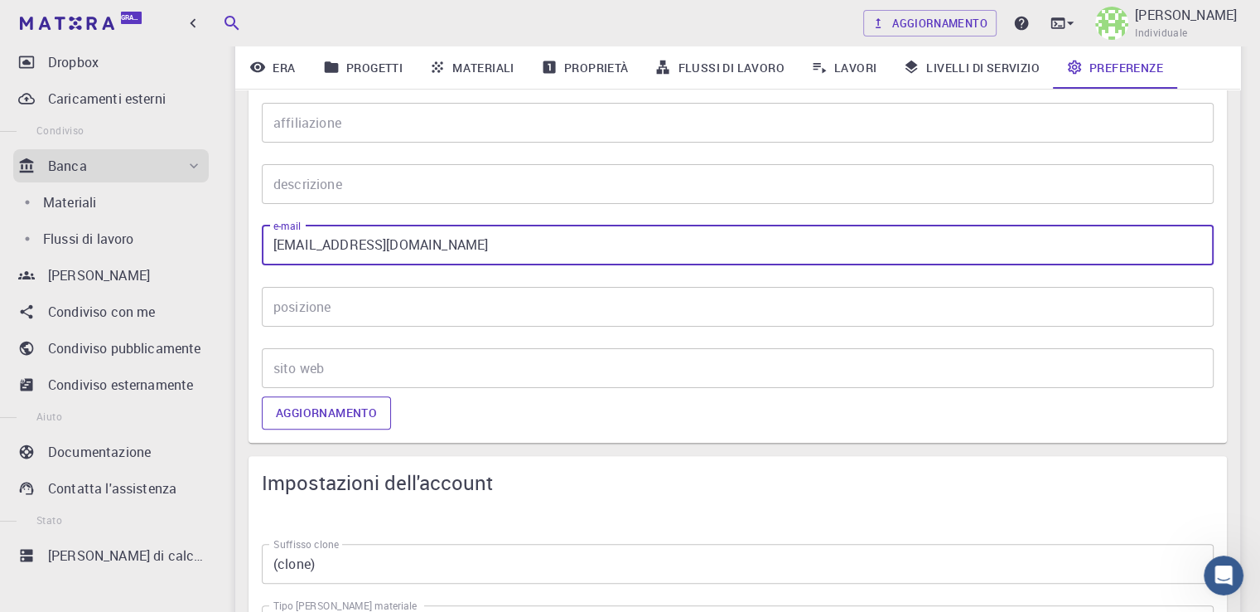
type input "[EMAIL_ADDRESS][DOMAIN_NAME]"
click at [356, 422] on font "Aggiornamento" at bounding box center [326, 413] width 101 height 22
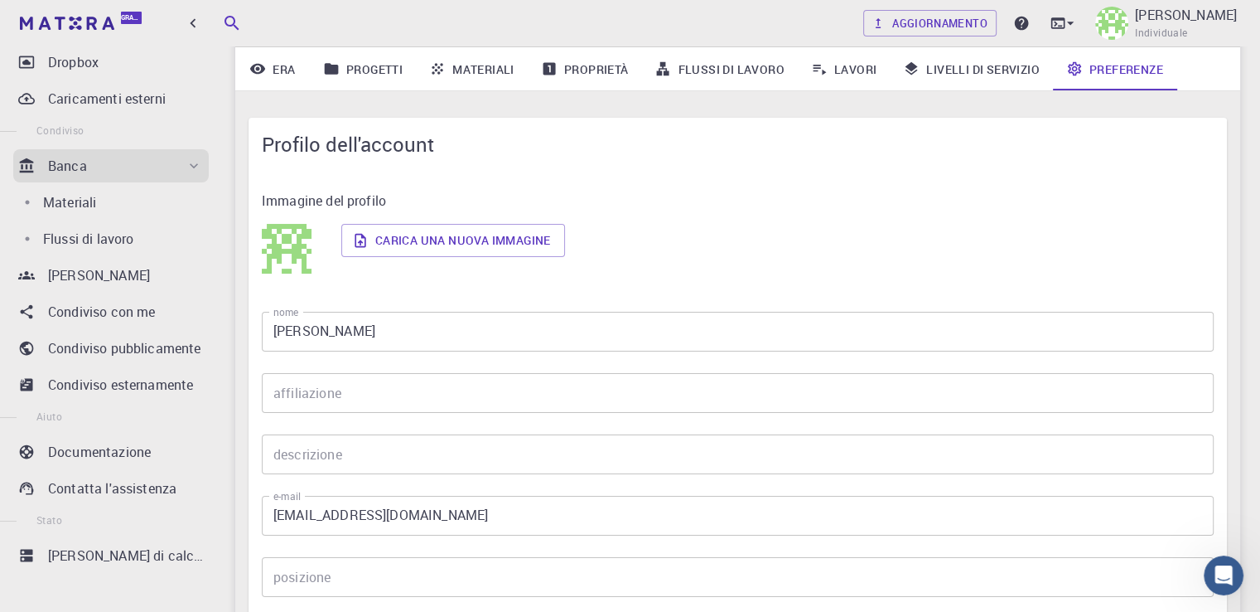
scroll to position [0, 0]
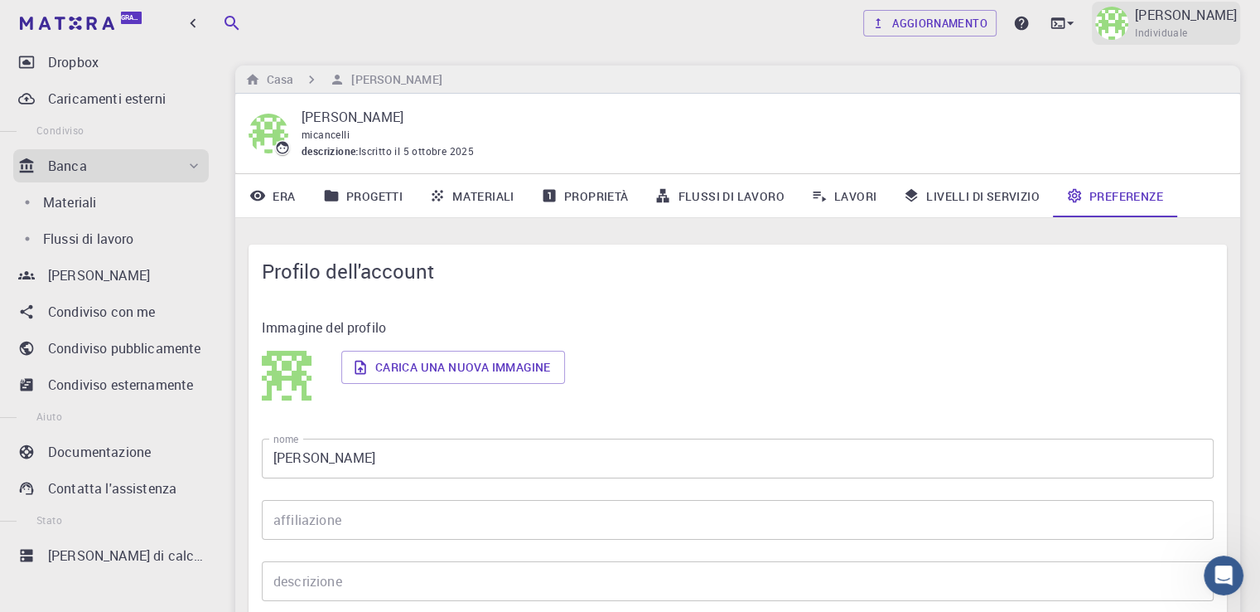
click at [1187, 28] on font "Individuale" at bounding box center [1161, 32] width 52 height 13
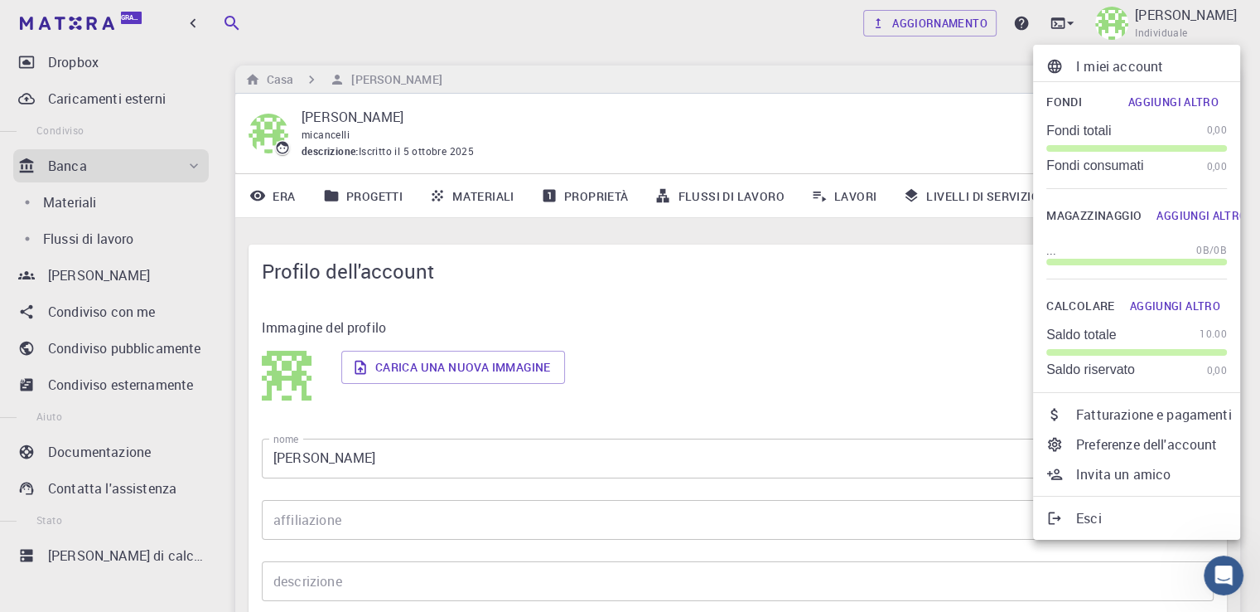
click at [363, 438] on div at bounding box center [630, 306] width 1260 height 612
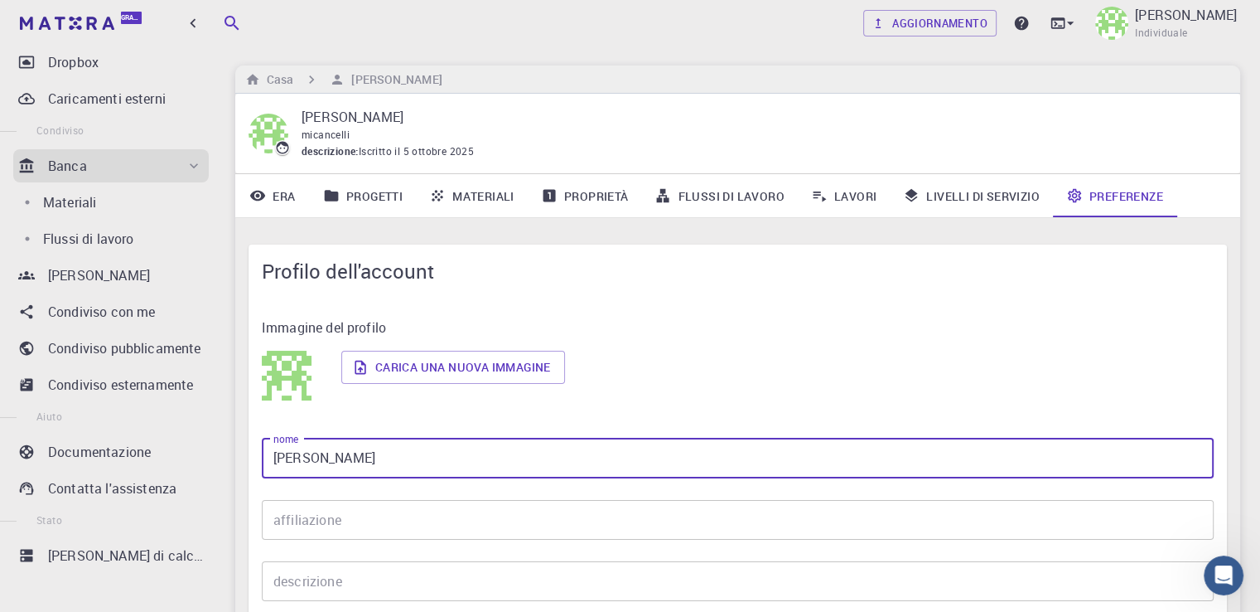
click at [351, 459] on input "[PERSON_NAME]" at bounding box center [738, 458] width 952 height 40
drag, startPoint x: 351, startPoint y: 459, endPoint x: 234, endPoint y: 458, distance: 116.0
type input "M"
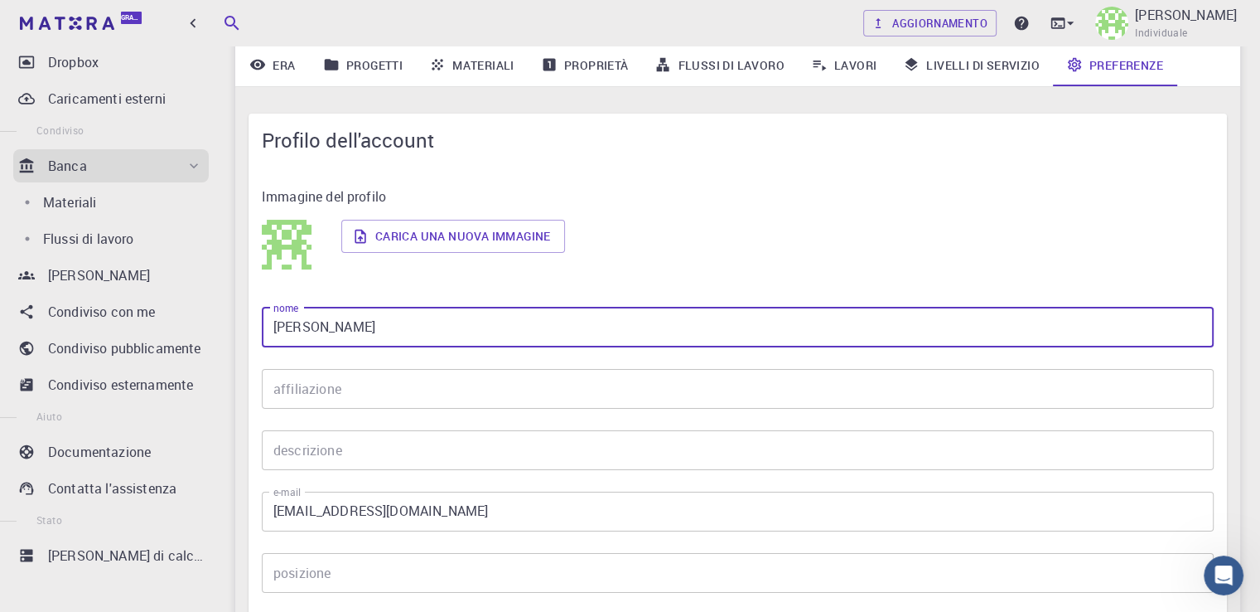
scroll to position [249, 0]
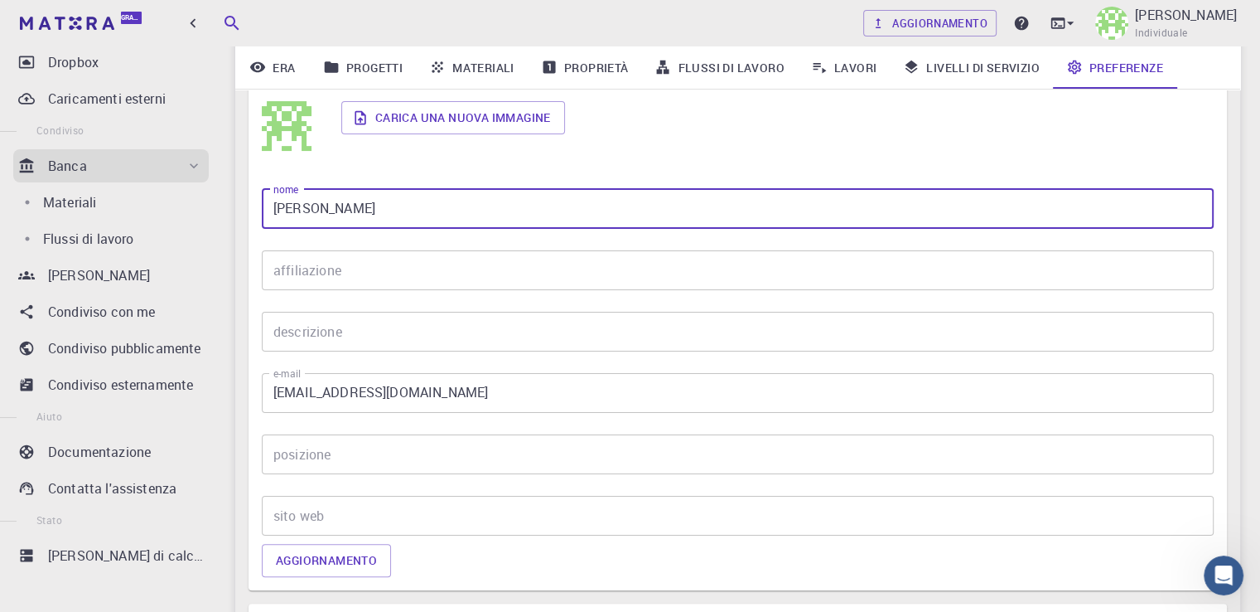
type input "[PERSON_NAME]"
click at [315, 392] on input "[EMAIL_ADDRESS][DOMAIN_NAME]" at bounding box center [738, 393] width 952 height 40
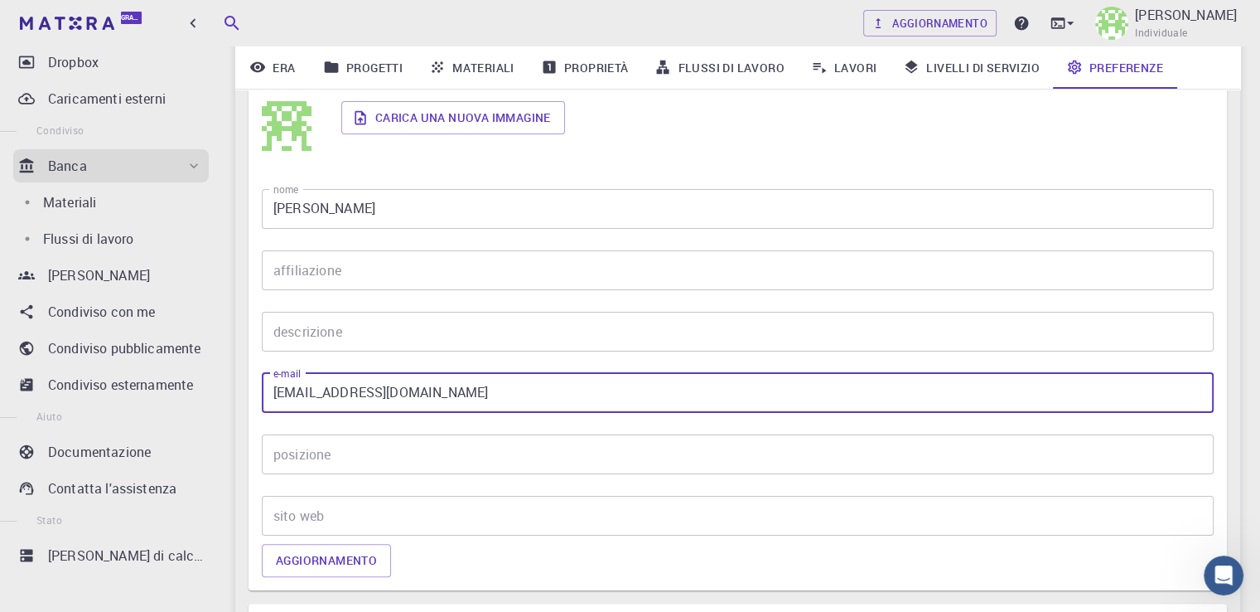
click at [318, 393] on input "[EMAIL_ADDRESS][DOMAIN_NAME]" at bounding box center [738, 393] width 952 height 40
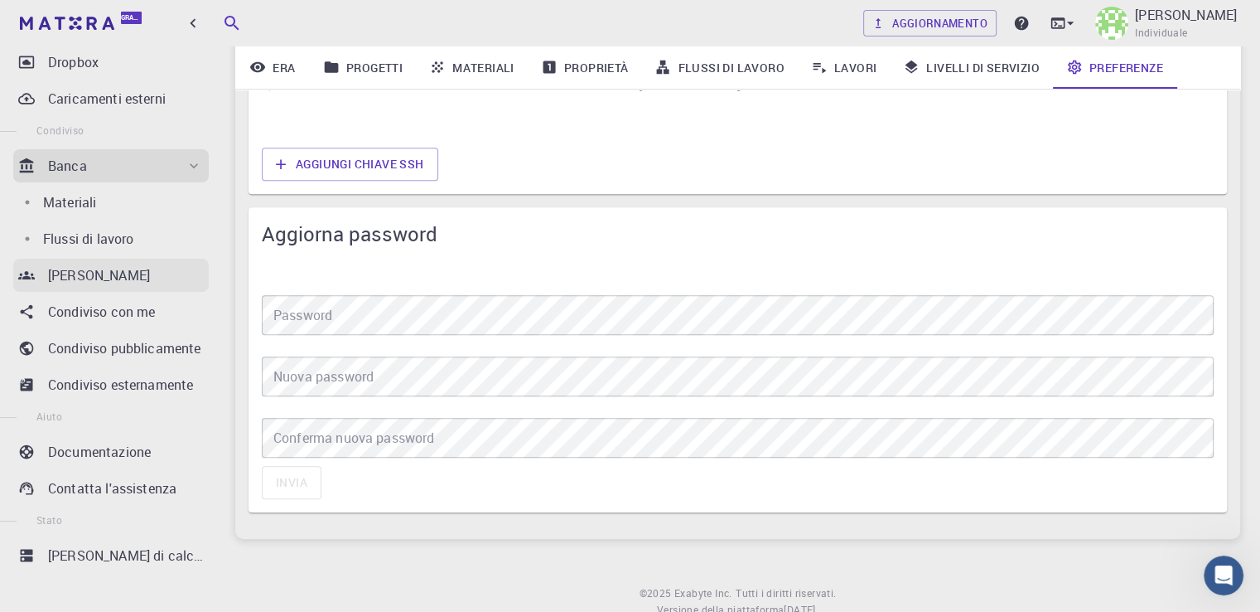
scroll to position [1405, 0]
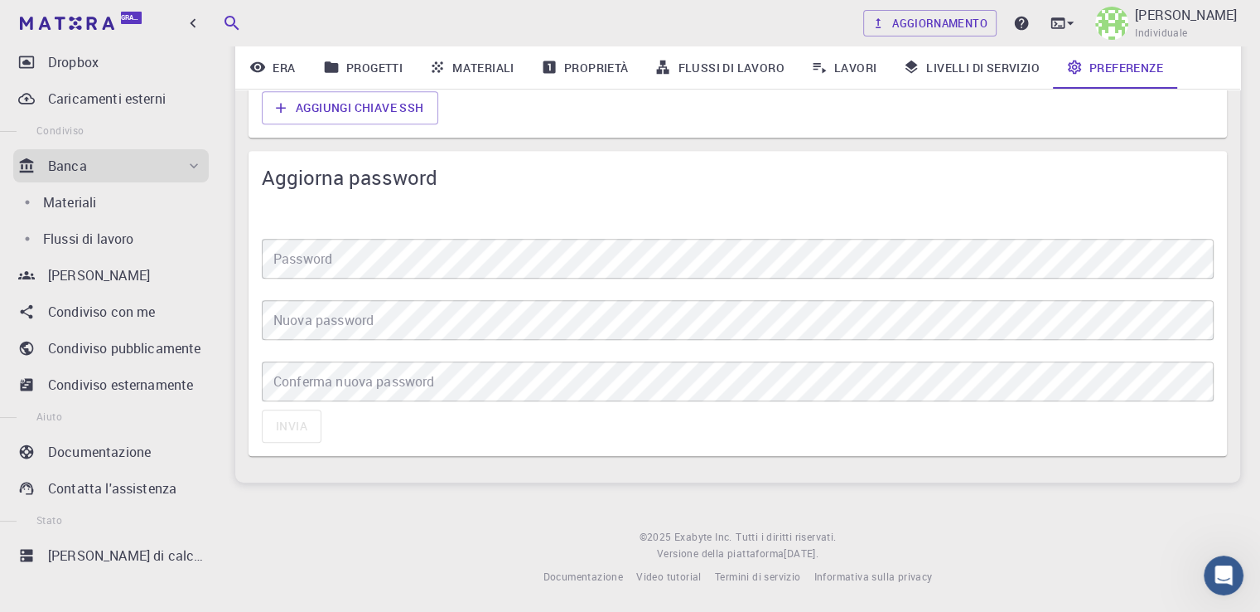
type input "[EMAIL_ADDRESS][DOMAIN_NAME]"
click at [80, 40] on div "Gratuito" at bounding box center [107, 23] width 215 height 46
click at [82, 30] on link "Gratuito" at bounding box center [83, 23] width 132 height 27
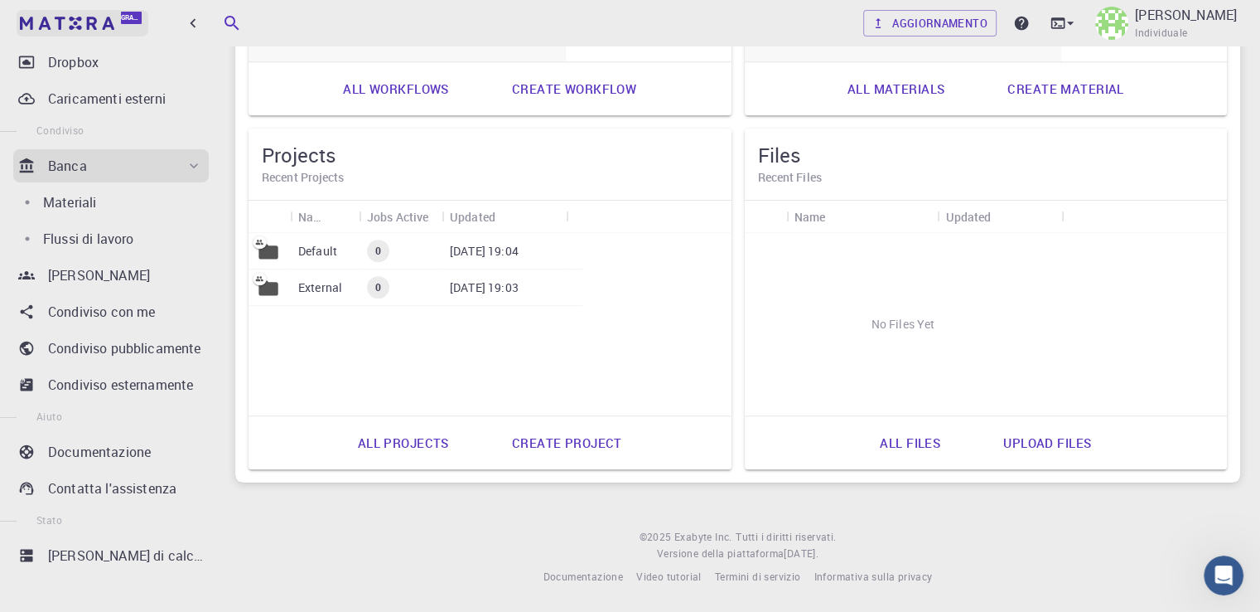
scroll to position [410, 0]
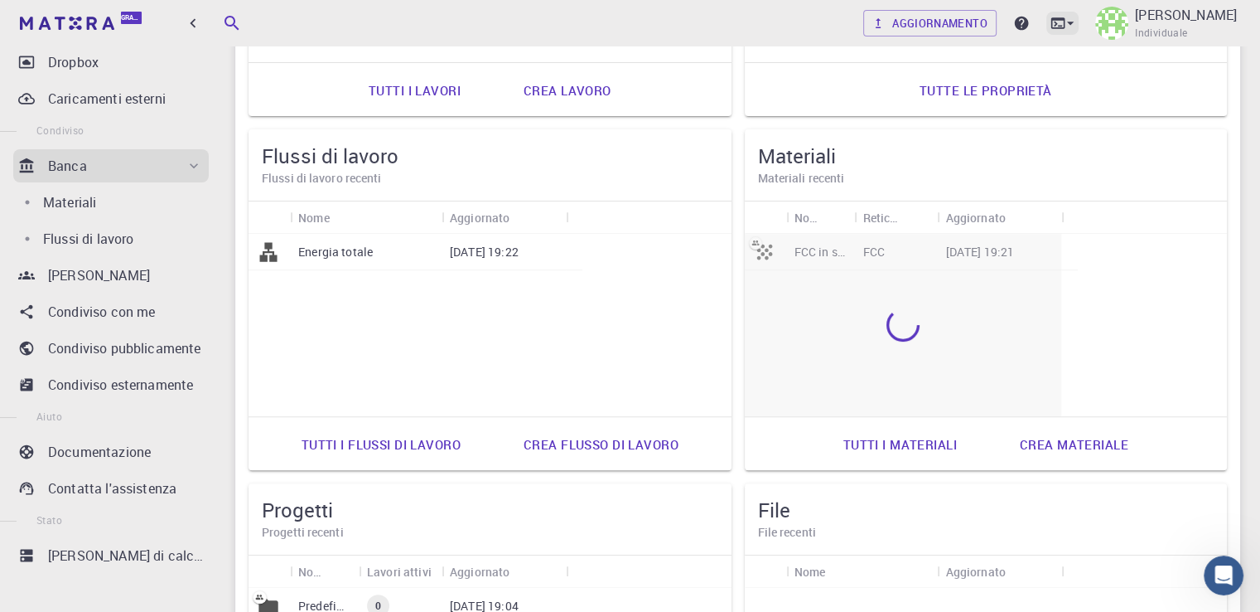
click at [1079, 28] on icon at bounding box center [1070, 23] width 17 height 17
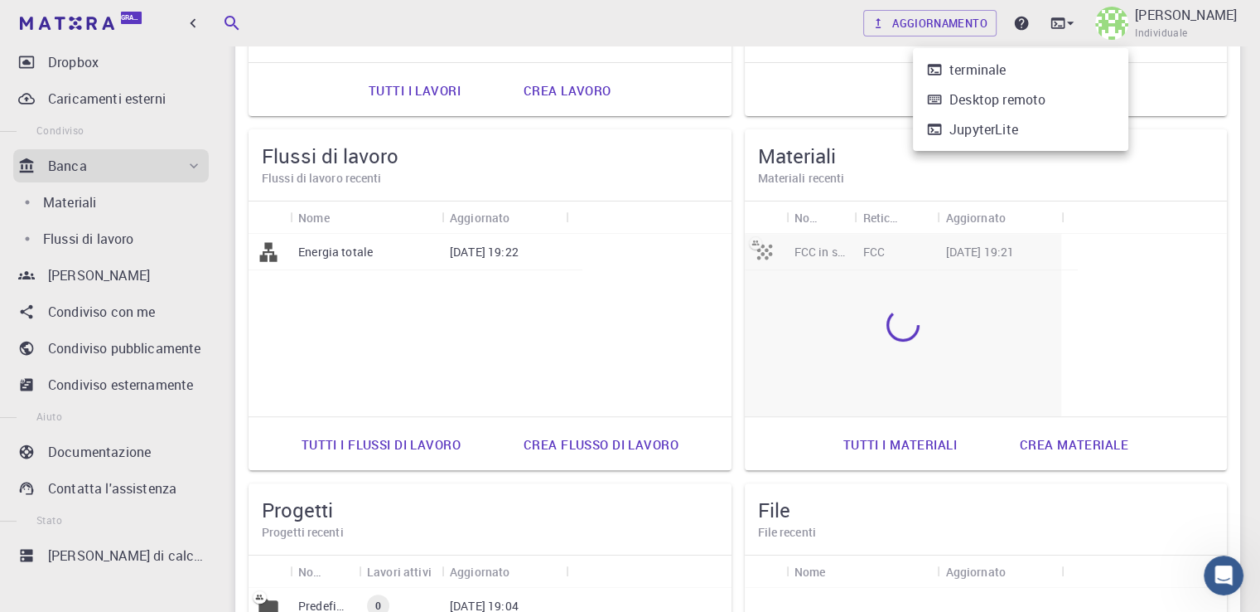
click at [1206, 27] on div at bounding box center [630, 306] width 1260 height 612
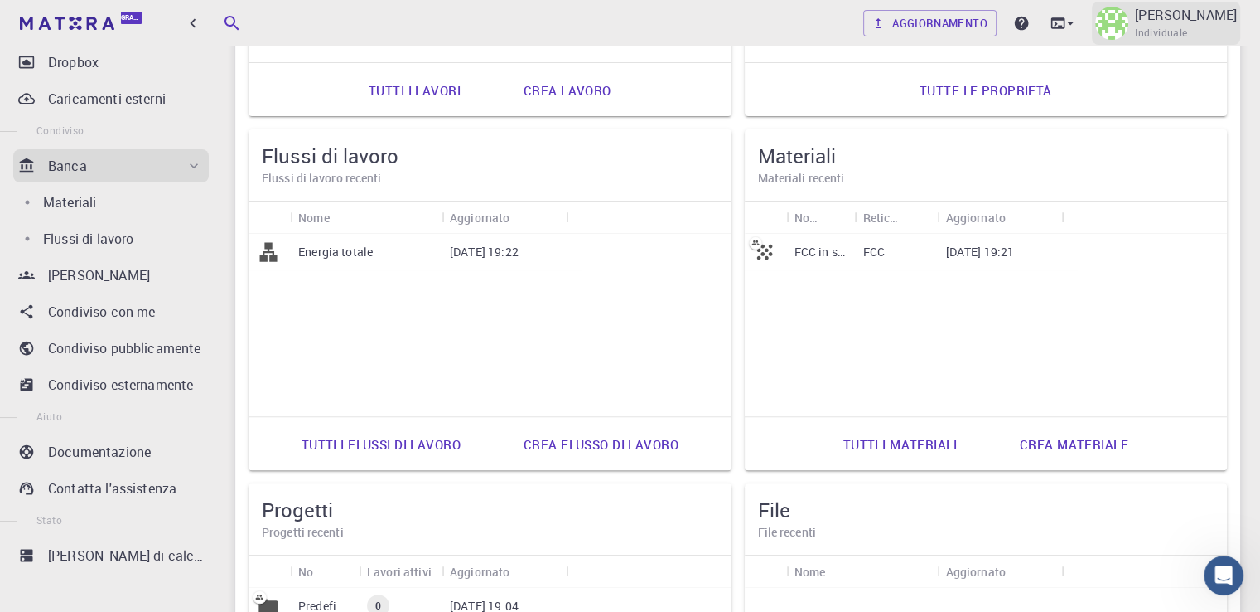
click at [1187, 31] on font "Individuale" at bounding box center [1161, 32] width 52 height 13
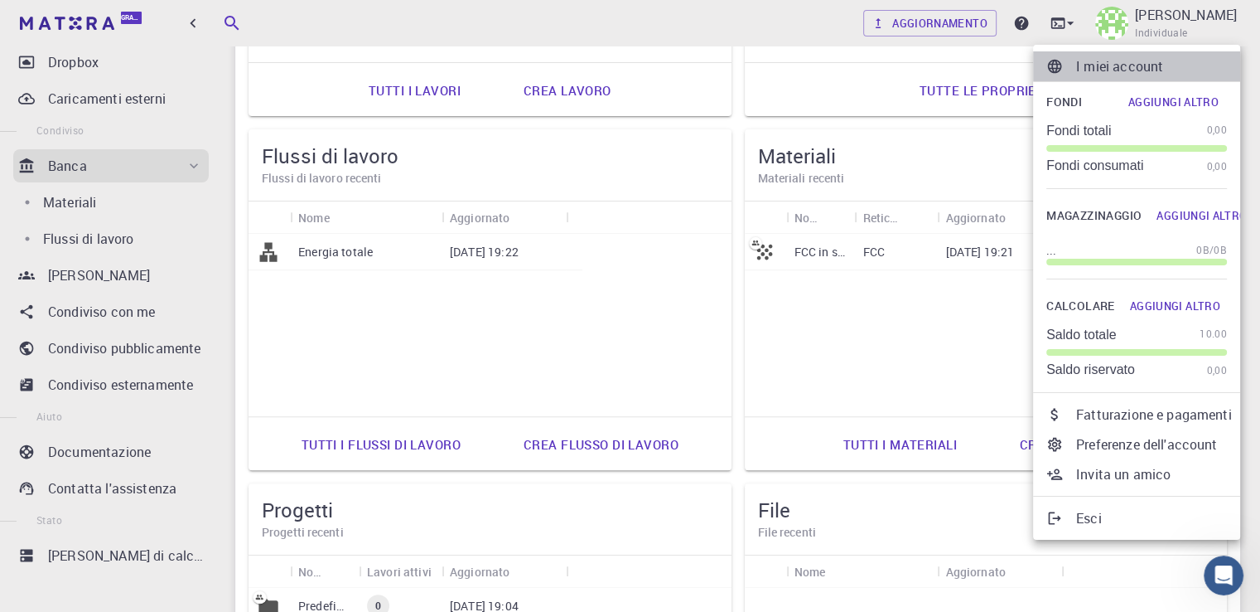
click at [1151, 76] on li "I miei account" at bounding box center [1136, 66] width 207 height 30
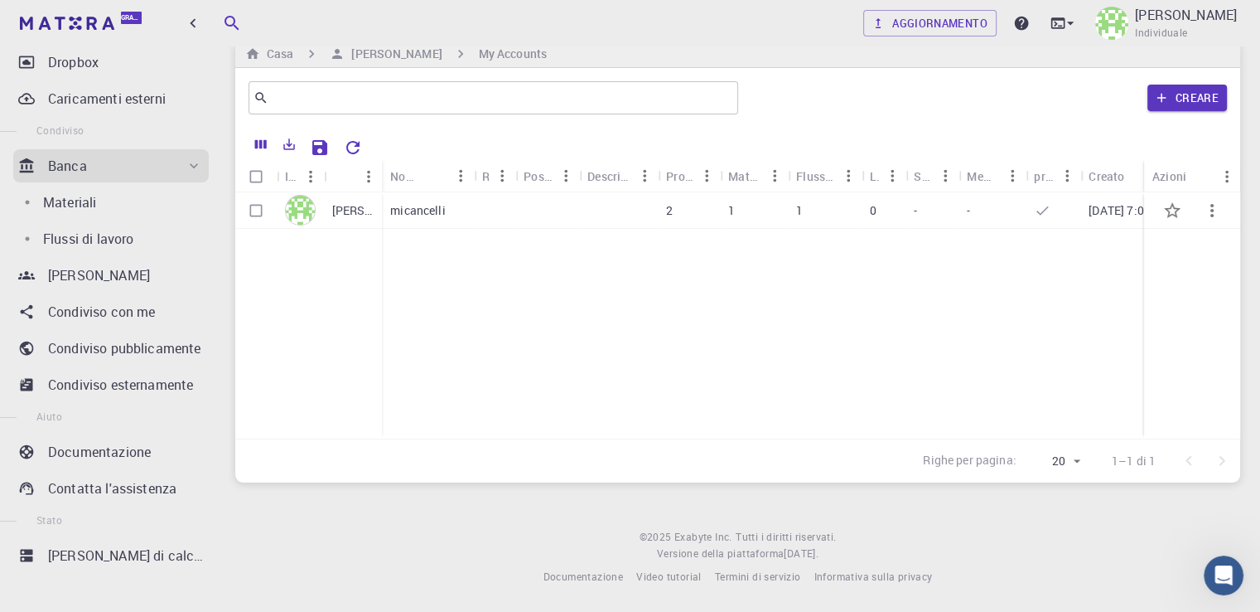
click at [1213, 208] on icon "button" at bounding box center [1212, 211] width 20 height 20
click at [255, 210] on div at bounding box center [630, 306] width 1260 height 612
click at [255, 213] on input "Seleziona riga" at bounding box center [255, 210] width 31 height 31
checkbox input "true"
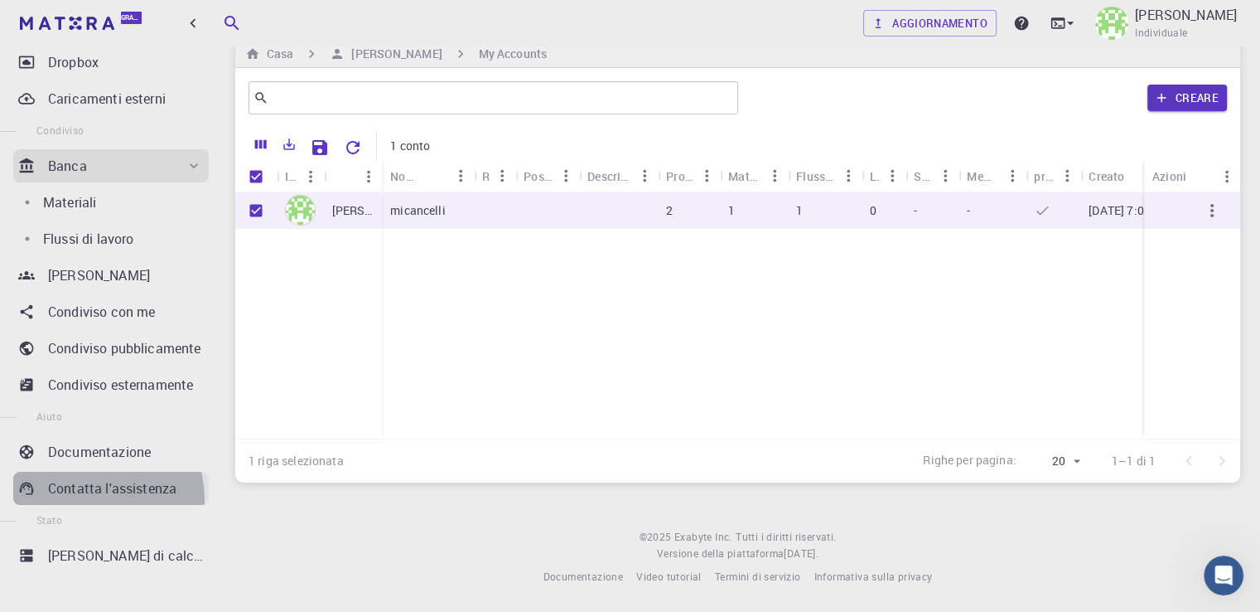
click at [84, 499] on link "Contatta l'assistenza" at bounding box center [111, 487] width 196 height 33
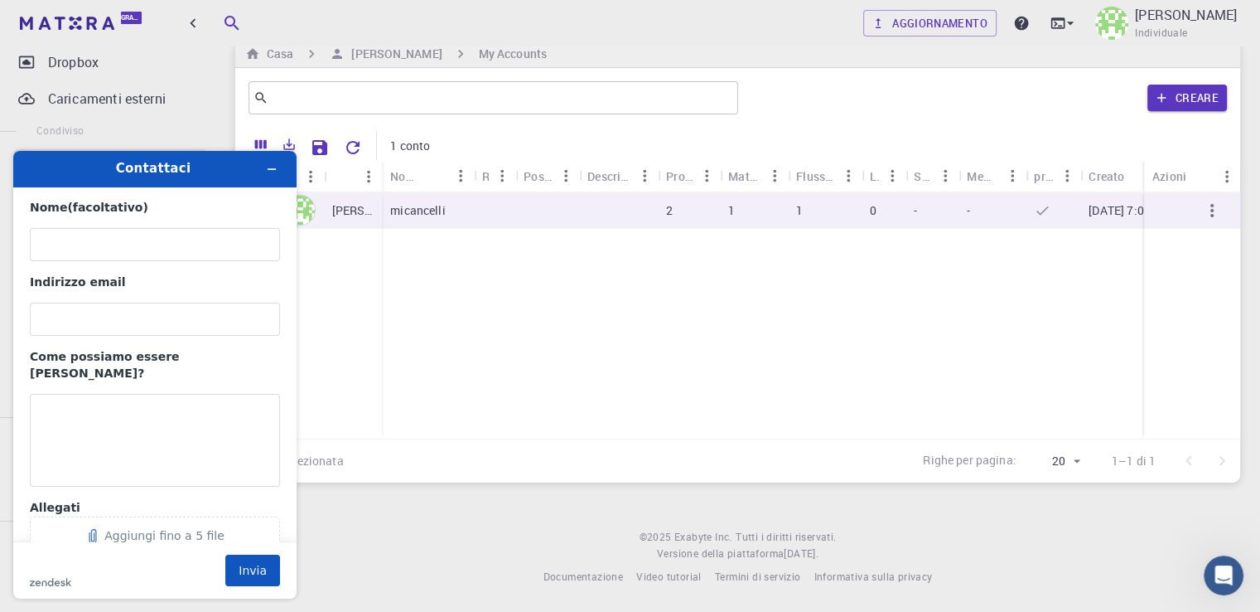
scroll to position [0, 0]
click at [152, 241] on input "Nome (facoltativo)" at bounding box center [155, 244] width 250 height 33
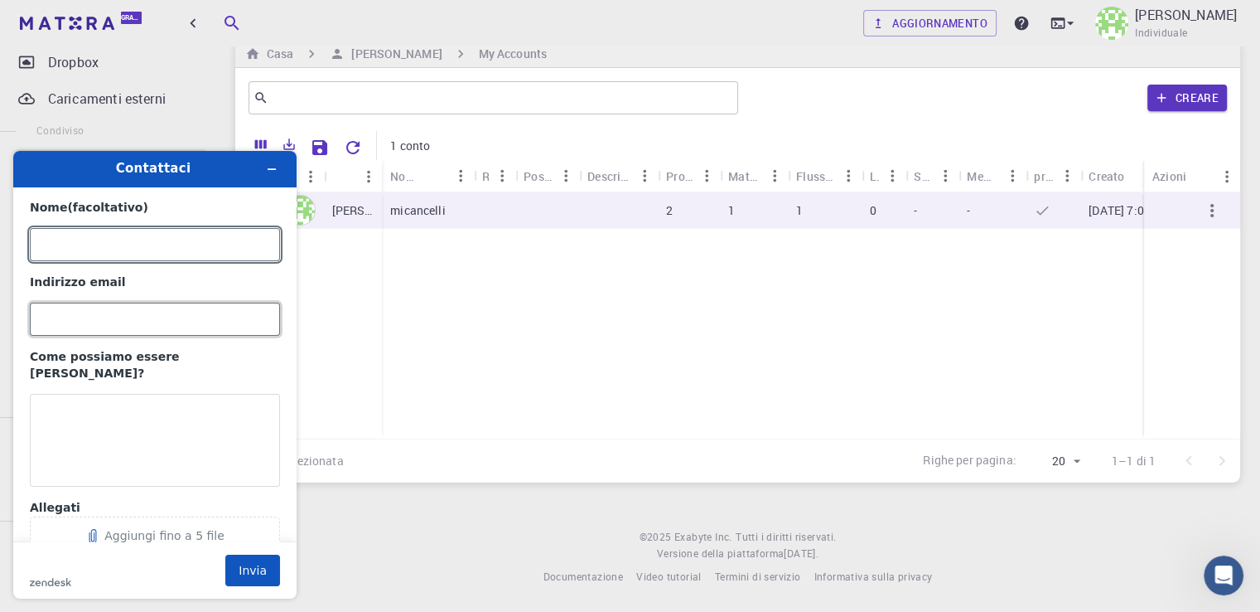
click at [133, 331] on input "Indirizzo email" at bounding box center [155, 318] width 250 height 33
type input "[EMAIL_ADDRESS][DOMAIN_NAME]"
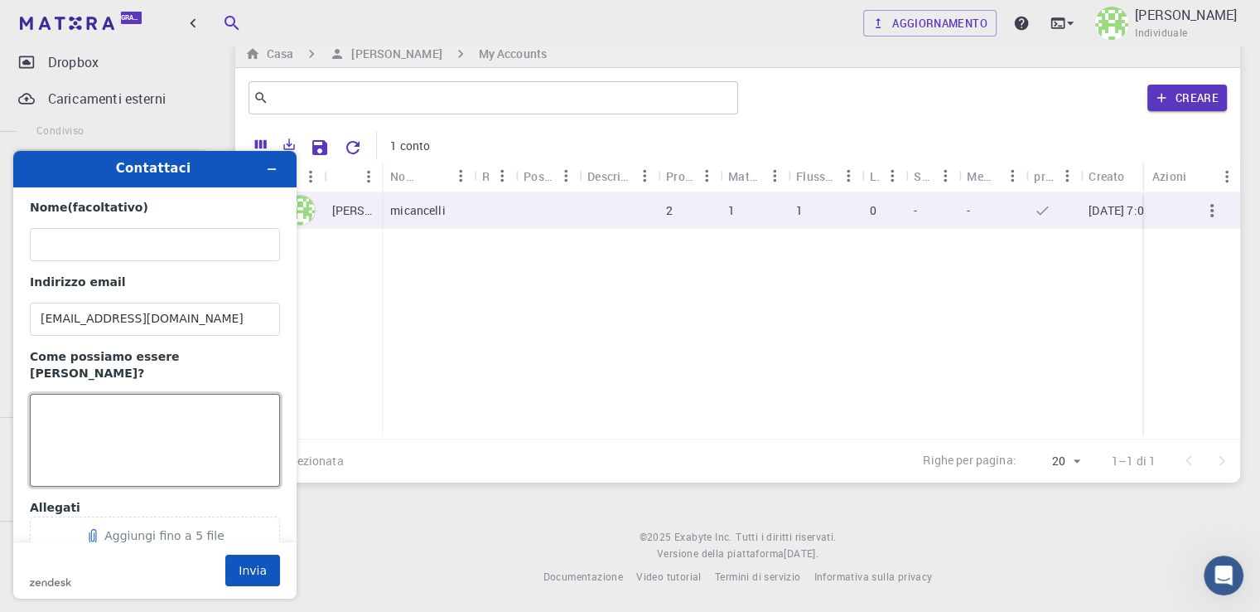
click at [145, 398] on textarea "Come possiamo essere [PERSON_NAME]?" at bounding box center [155, 440] width 250 height 93
type textarea "p"
click at [91, 399] on textarea "Please unscribe me and delete all my data and my emai [EMAIL_ADDRESS][DOMAIN_NA…" at bounding box center [155, 440] width 250 height 93
click at [86, 399] on textarea "Please unscribe me and delete all my data and my emai [EMAIL_ADDRESS][DOMAIN_NA…" at bounding box center [155, 440] width 250 height 93
click at [132, 411] on textarea "Please unsuscribe me and delete all my data and my emai [EMAIL_ADDRESS][DOMAIN_…" at bounding box center [155, 440] width 250 height 93
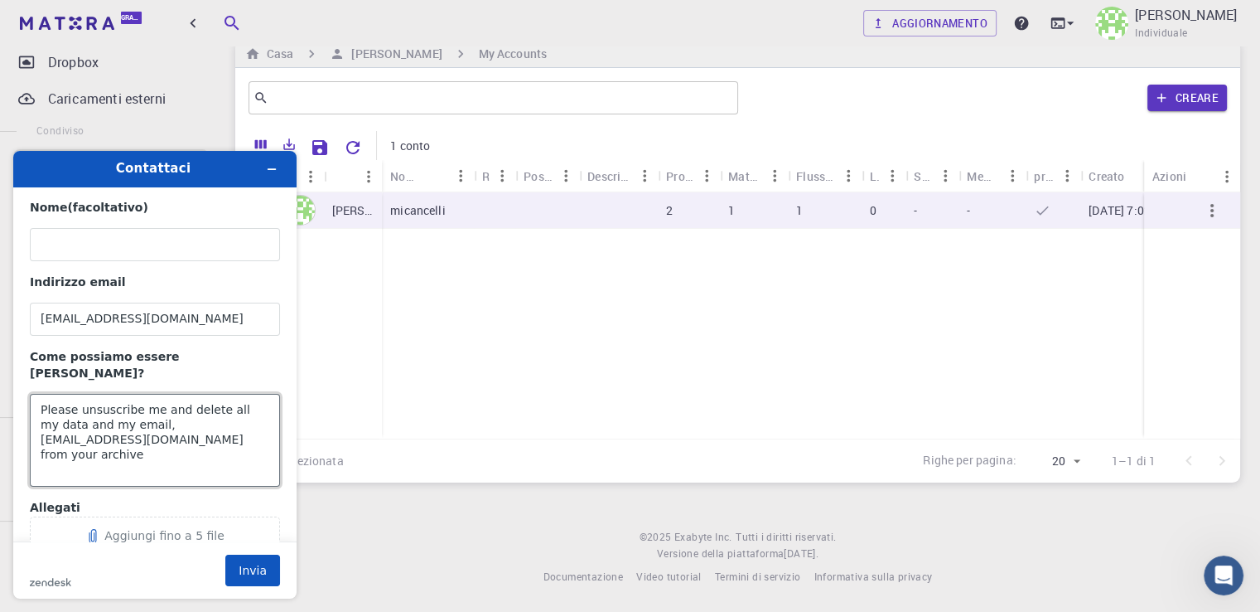
click at [257, 408] on textarea "Please unsuscribe me and delete all my data and my email, [EMAIL_ADDRESS][DOMAI…" at bounding box center [155, 440] width 250 height 93
click at [143, 427] on textarea "Please unsuscribe me and delete all my data and my email, [EMAIL_ADDRESS][DOMAI…" at bounding box center [155, 440] width 250 height 93
type textarea "Please unsuscribe me and delete all my data and my email, [EMAIL_ADDRESS][DOMAI…"
click at [259, 566] on button "Invia" at bounding box center [252, 569] width 55 height 31
